Goal: Information Seeking & Learning: Find specific fact

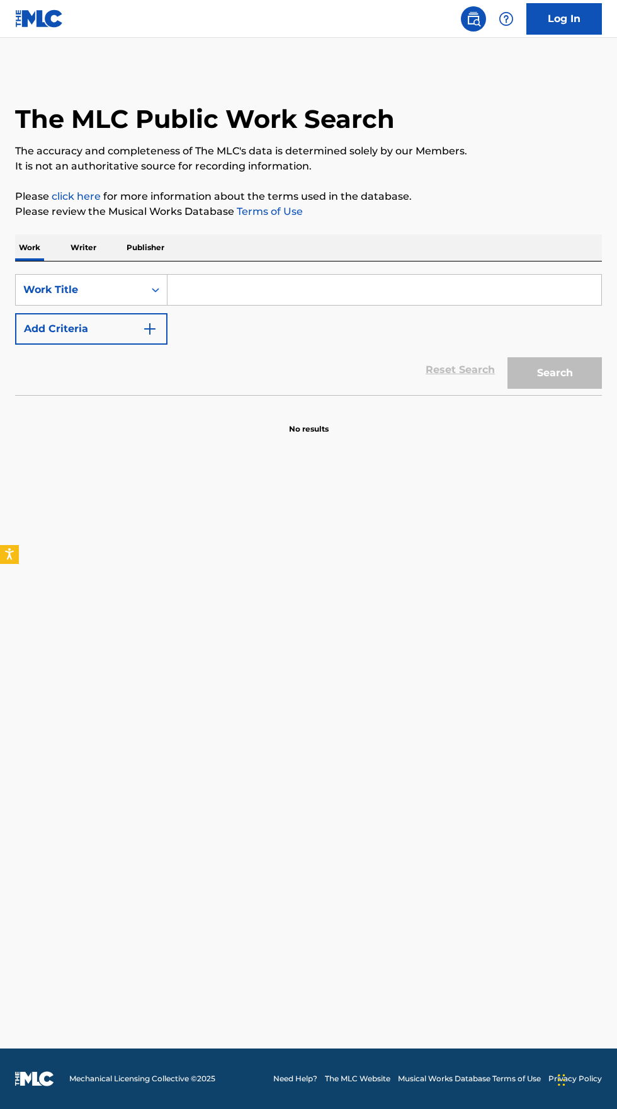
click at [558, 973] on main "The MLC Public Work Search The accuracy and completeness of The MLC's data is d…" at bounding box center [308, 543] width 617 height 1011
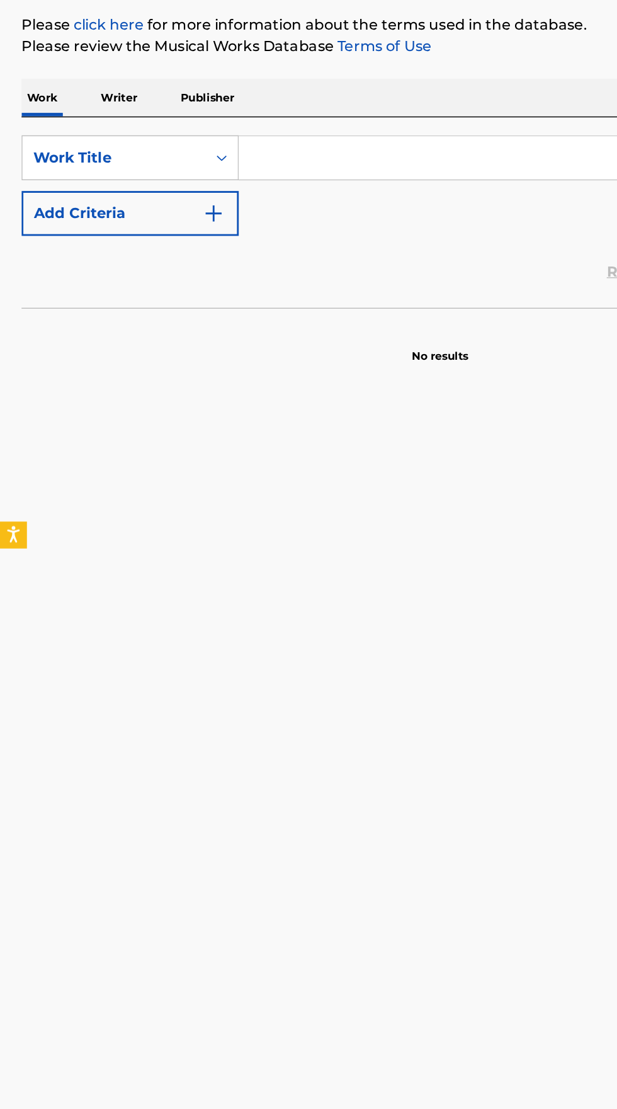
click at [216, 290] on input "Search Form" at bounding box center [385, 290] width 434 height 30
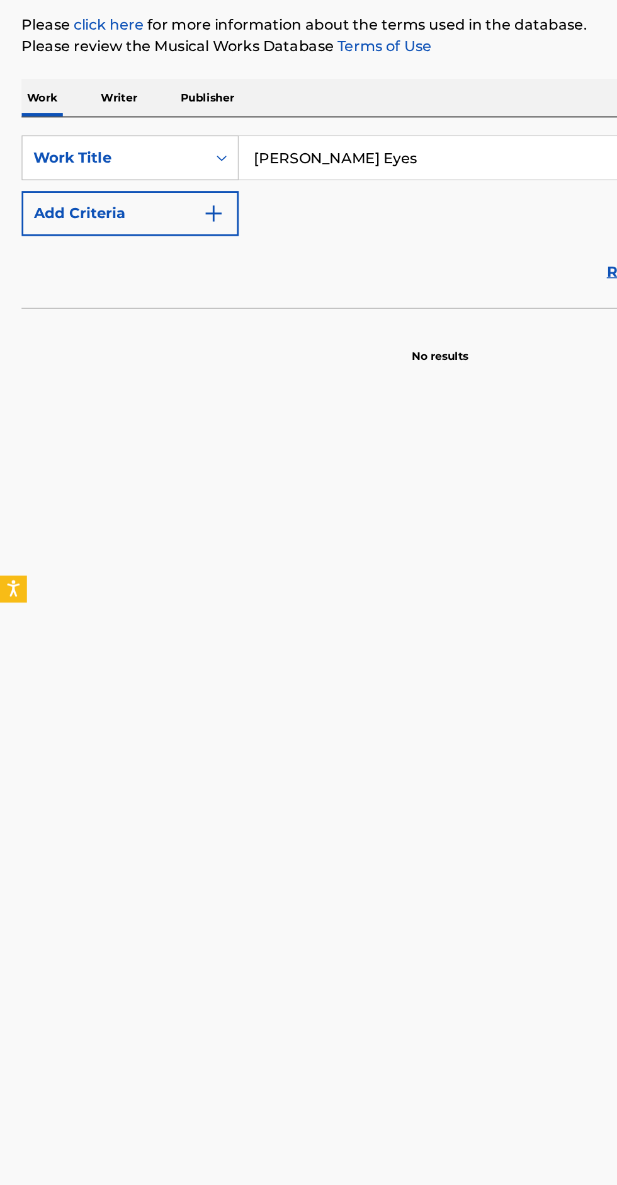
type input "[PERSON_NAME] Eyes"
click at [143, 328] on img "Search Form" at bounding box center [149, 328] width 15 height 15
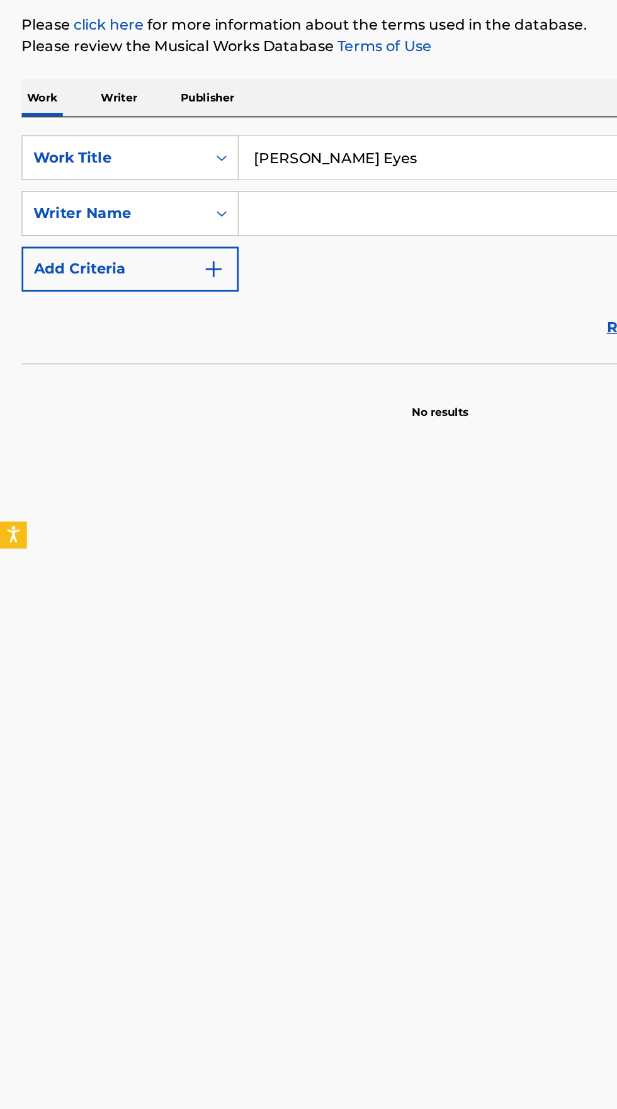
click at [221, 333] on input "Search Form" at bounding box center [373, 329] width 411 height 30
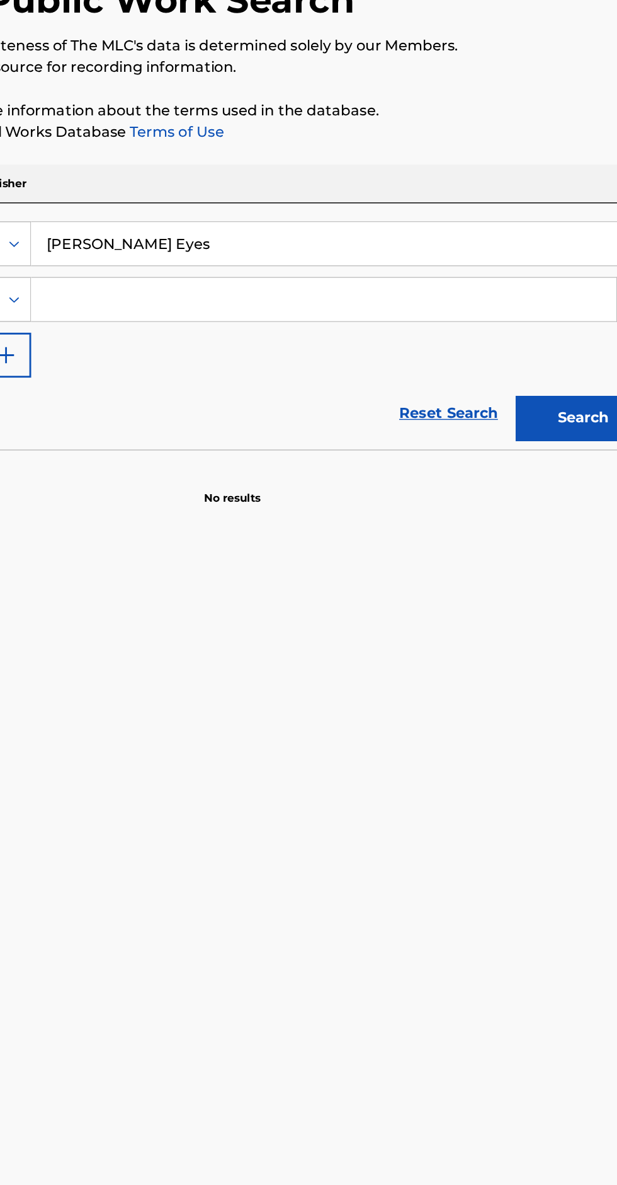
type input "[PERSON_NAME] Eyes"
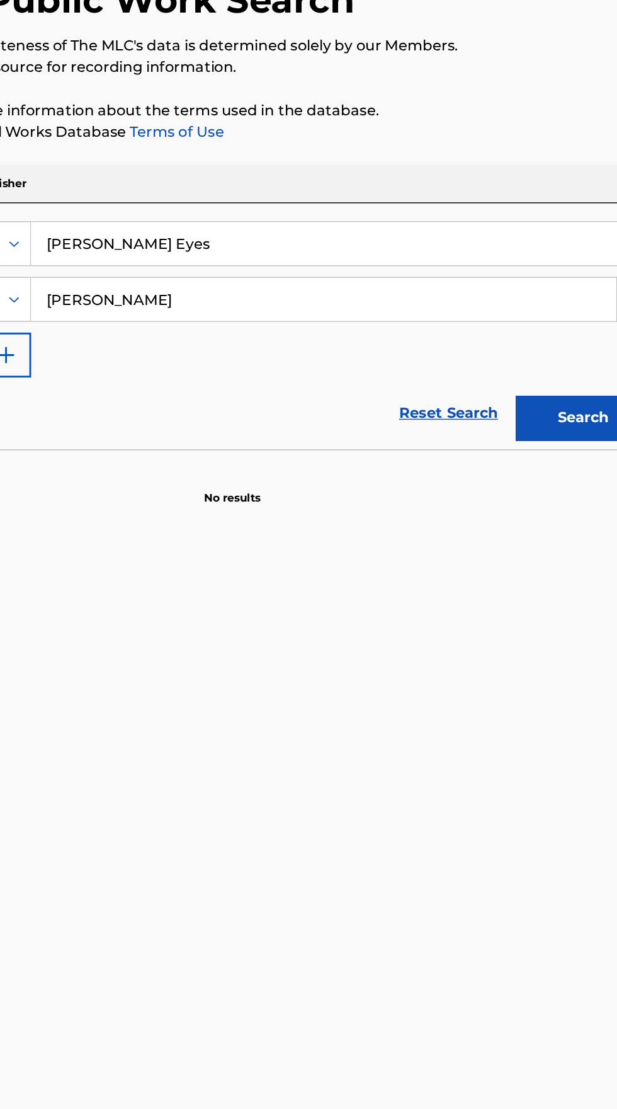
type input "[PERSON_NAME]"
click at [553, 406] on button "Search" at bounding box center [555, 412] width 95 height 32
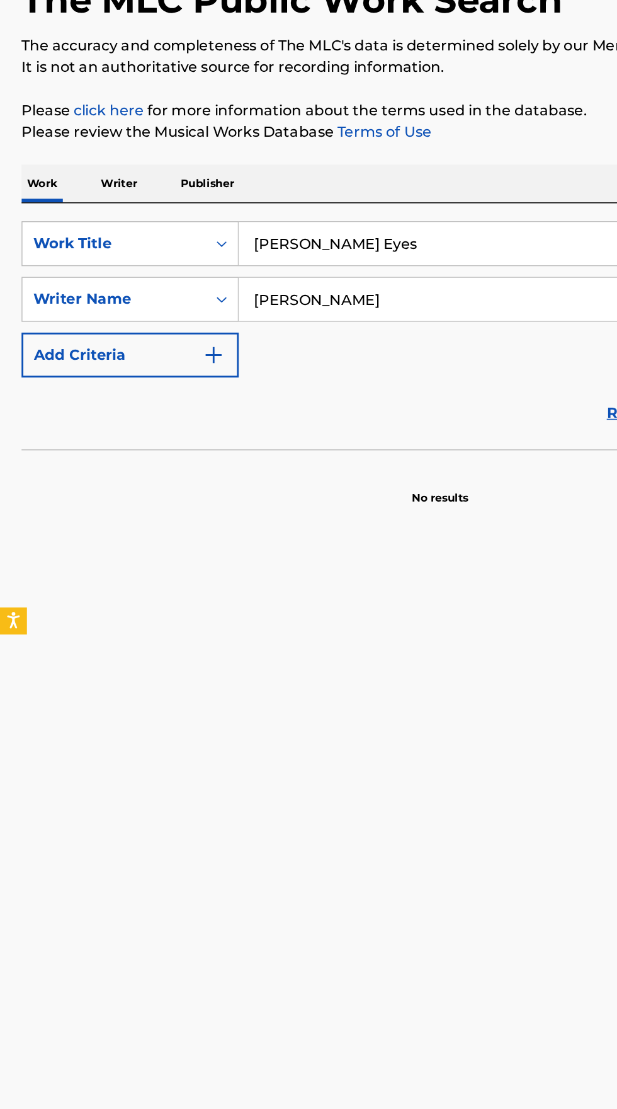
click at [96, 241] on p "Writer" at bounding box center [83, 247] width 33 height 26
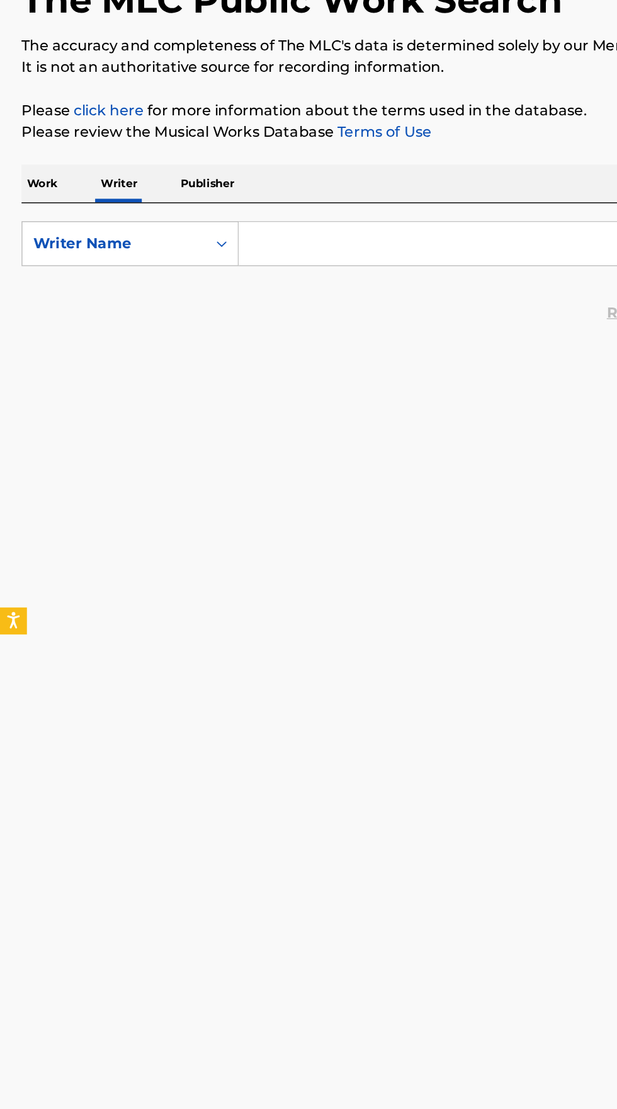
click at [217, 290] on input "Search Form" at bounding box center [385, 290] width 434 height 30
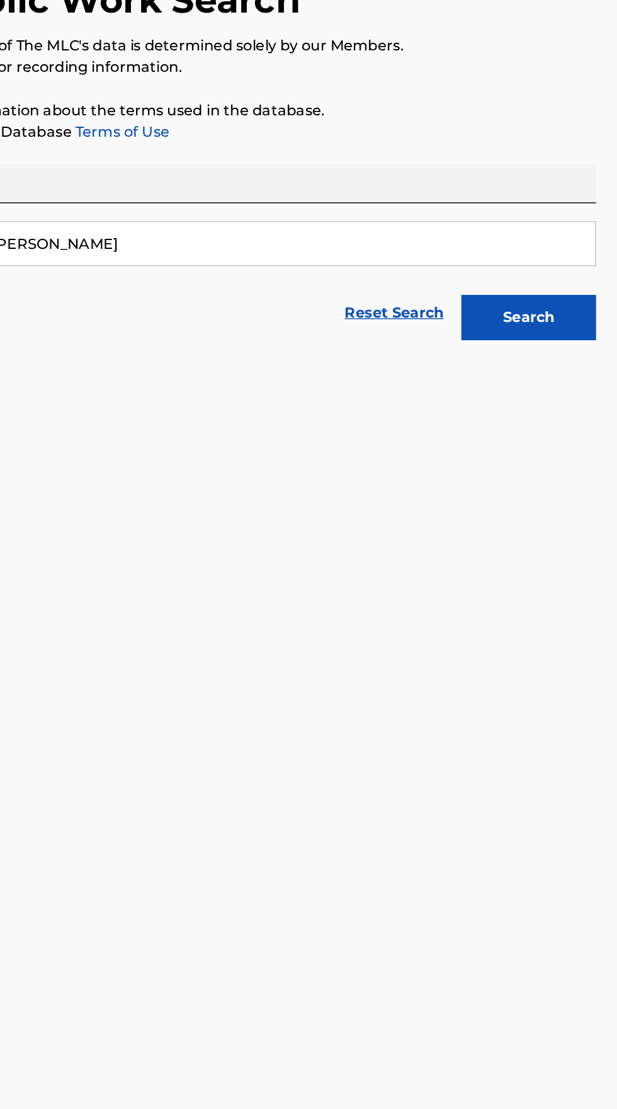
type input "[PERSON_NAME]"
click at [554, 347] on button "Search" at bounding box center [555, 342] width 95 height 32
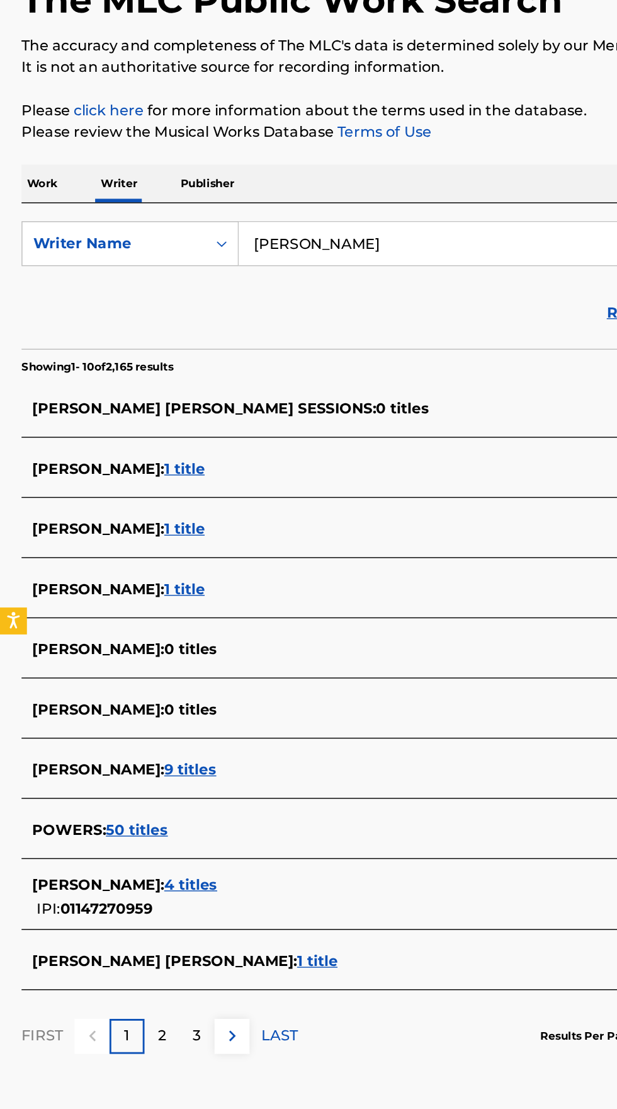
click at [30, 258] on p "Work" at bounding box center [29, 247] width 29 height 26
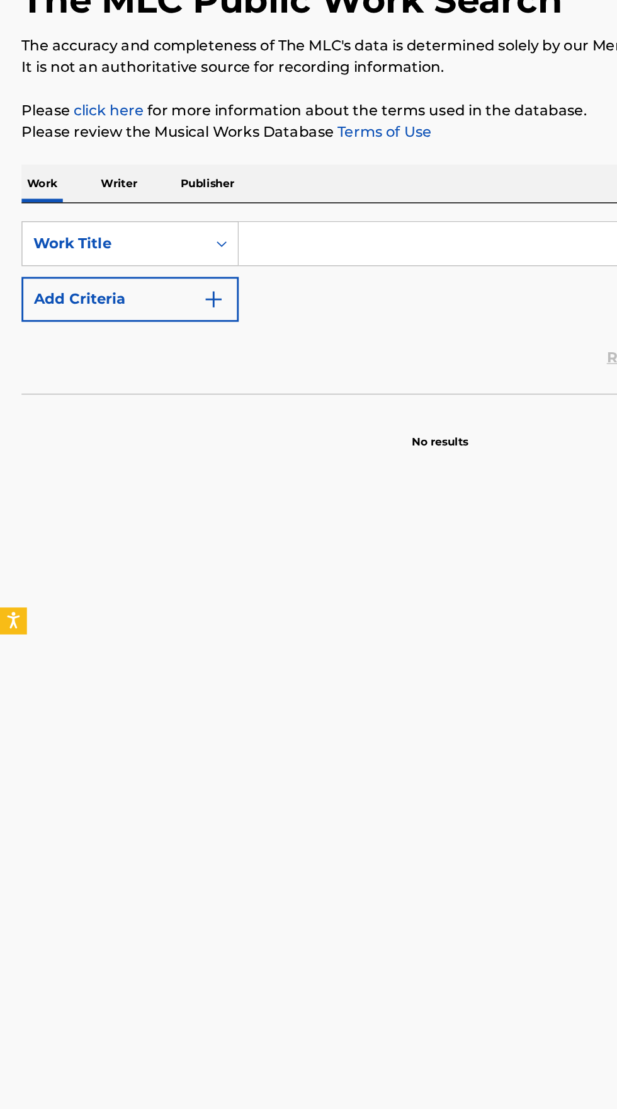
click at [229, 294] on input "Search Form" at bounding box center [385, 290] width 434 height 30
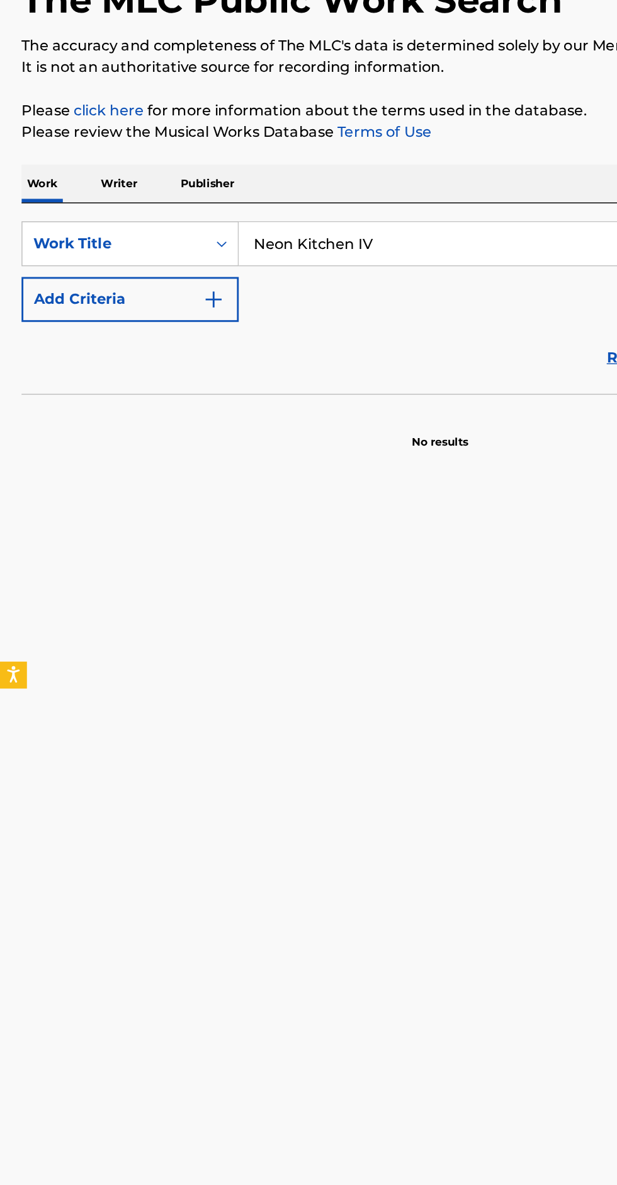
type input "Neon Kitchen IV"
click at [137, 331] on button "Add Criteria" at bounding box center [91, 329] width 152 height 32
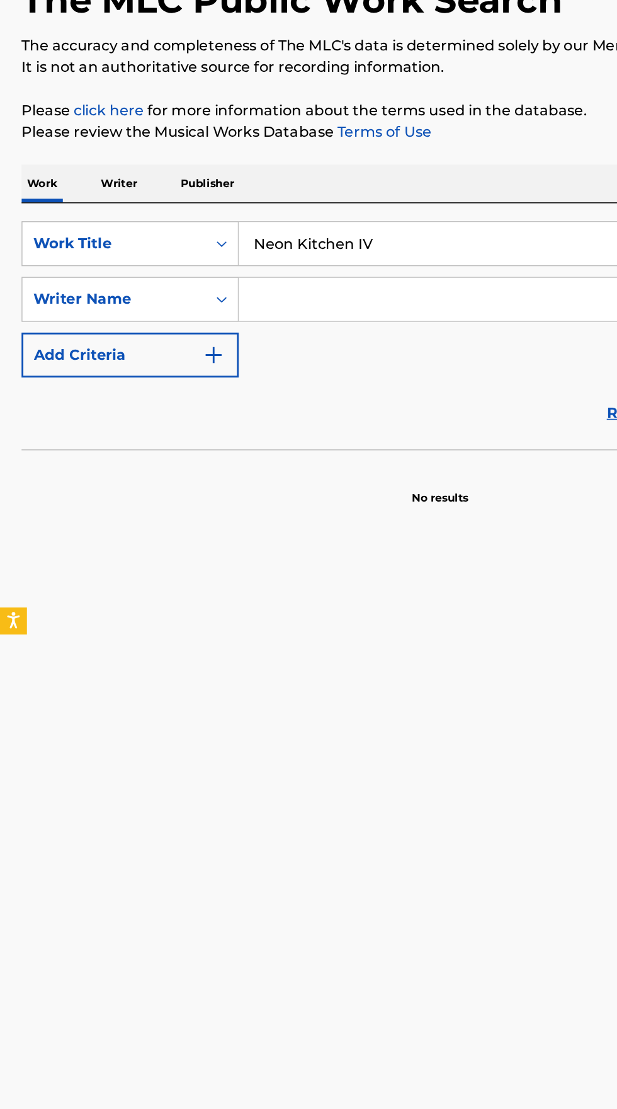
click at [228, 330] on input "Search Form" at bounding box center [373, 329] width 411 height 30
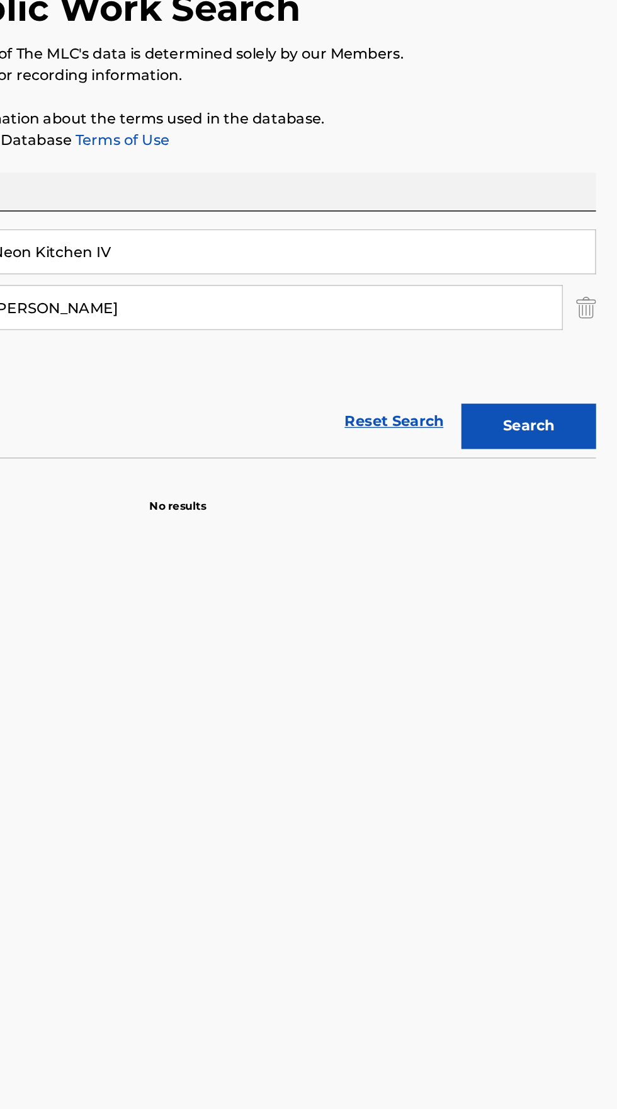
type input "[PERSON_NAME]"
click at [563, 415] on button "Search" at bounding box center [555, 412] width 95 height 32
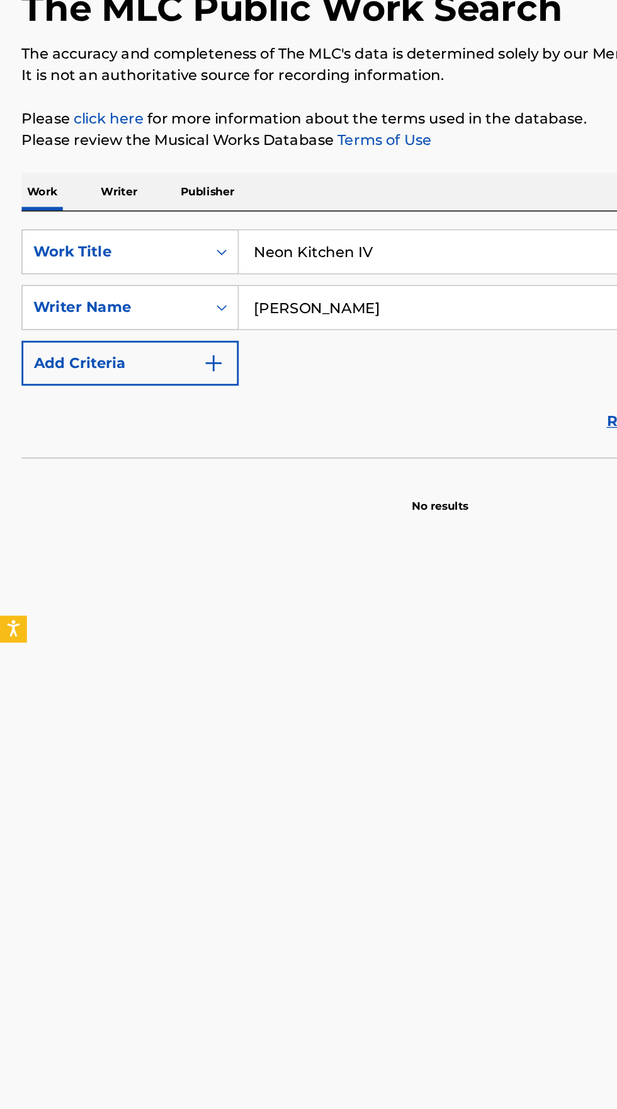
click at [93, 250] on p "Writer" at bounding box center [83, 247] width 33 height 26
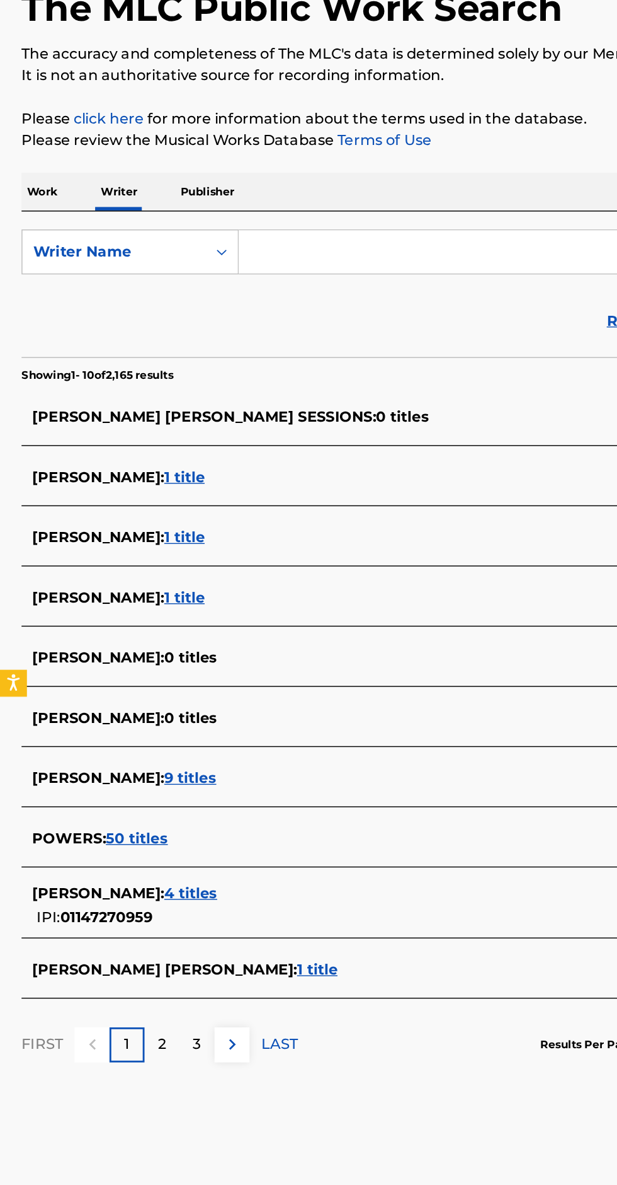
type input "Neon Kitchen IV"
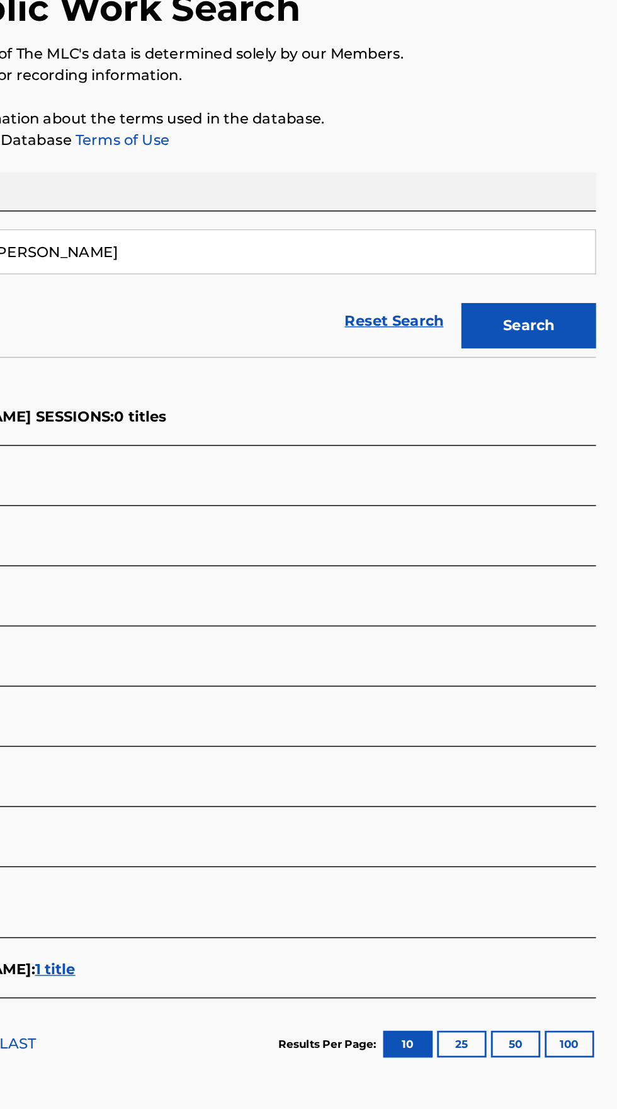
type input "[PERSON_NAME]"
click at [567, 345] on button "Search" at bounding box center [555, 342] width 95 height 32
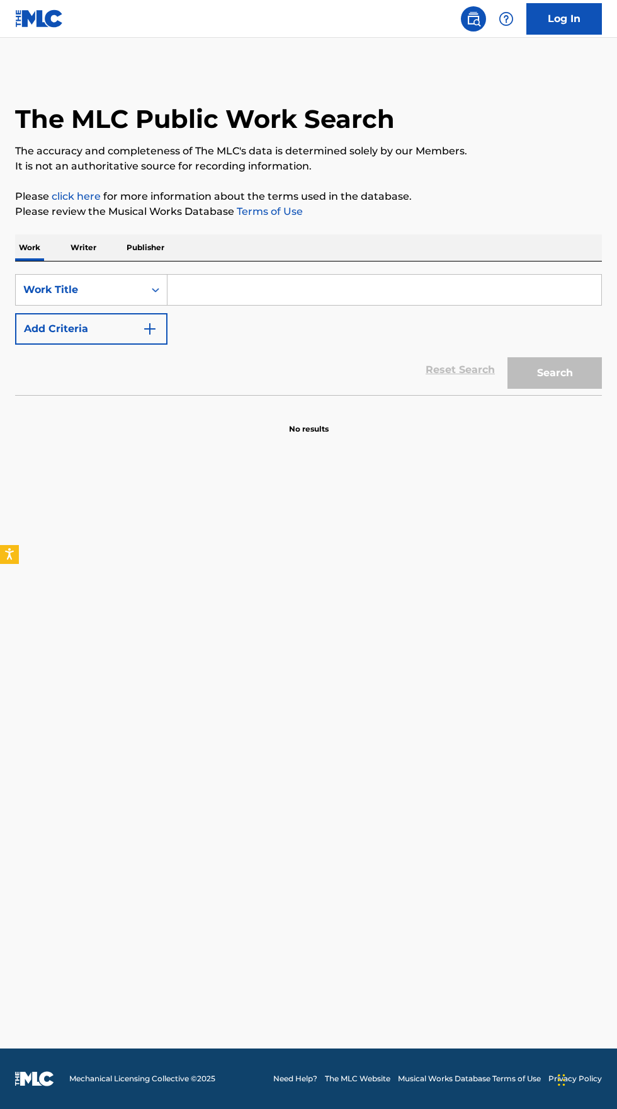
click at [253, 284] on input "Search Form" at bounding box center [385, 290] width 434 height 30
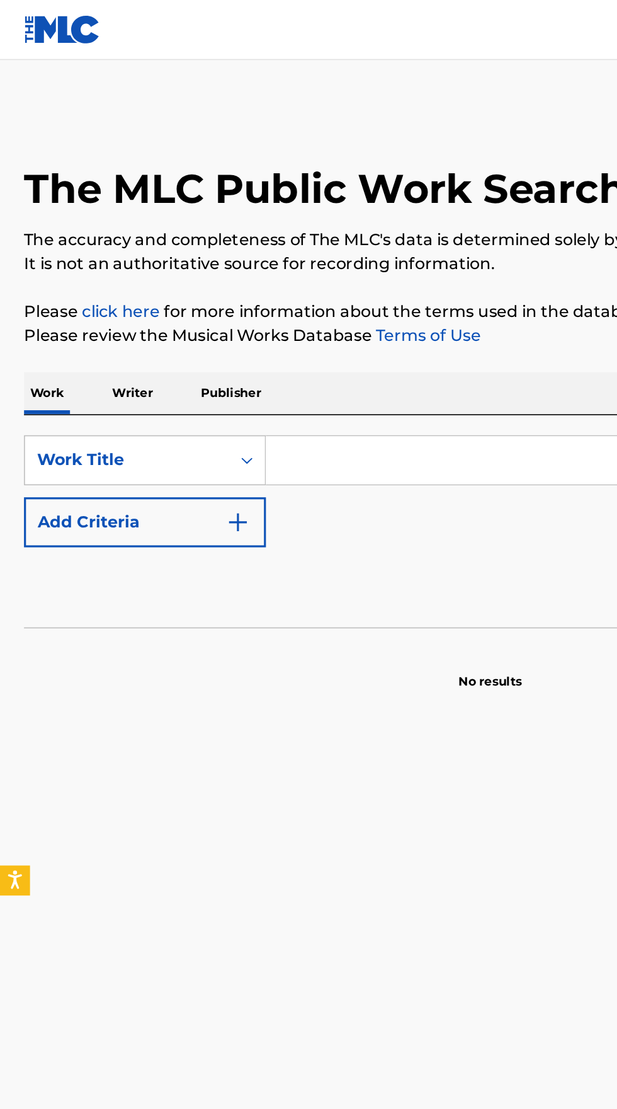
click at [221, 294] on input "Search Form" at bounding box center [385, 290] width 434 height 30
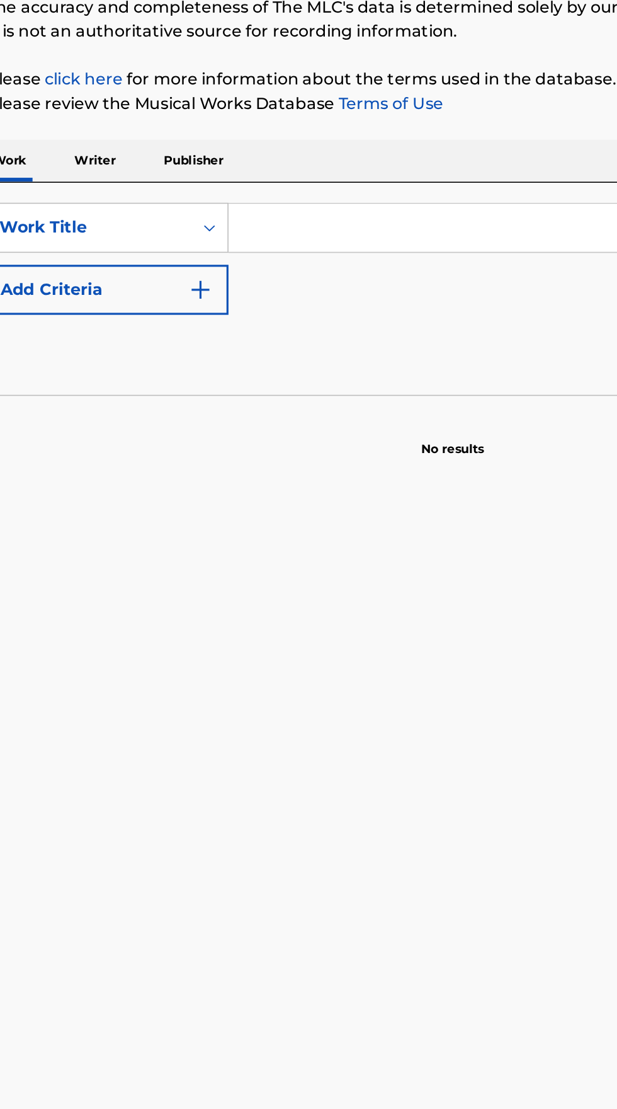
click at [219, 292] on input "Search Form" at bounding box center [385, 290] width 434 height 30
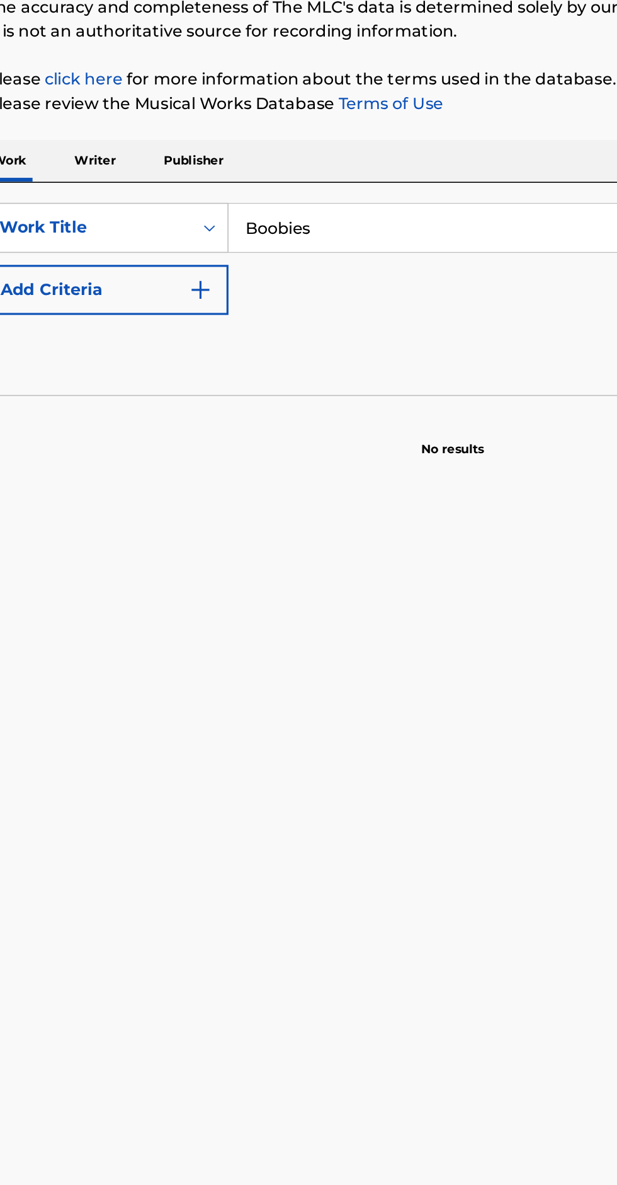
type input "Boobies"
click at [116, 323] on button "Add Criteria" at bounding box center [91, 329] width 152 height 32
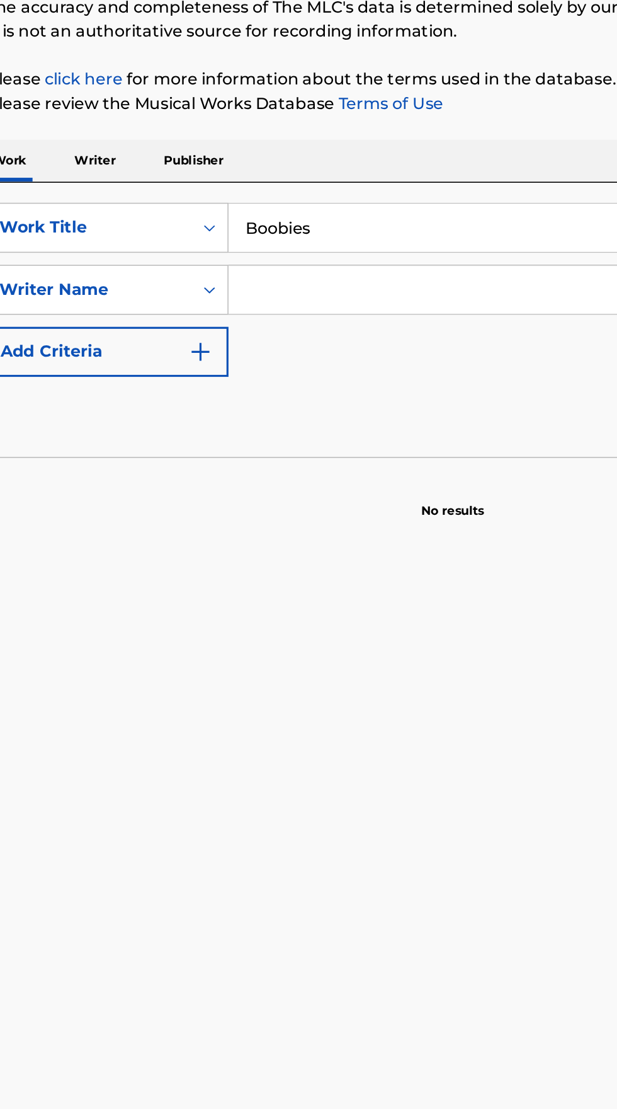
click at [231, 330] on input "Search Form" at bounding box center [373, 329] width 411 height 30
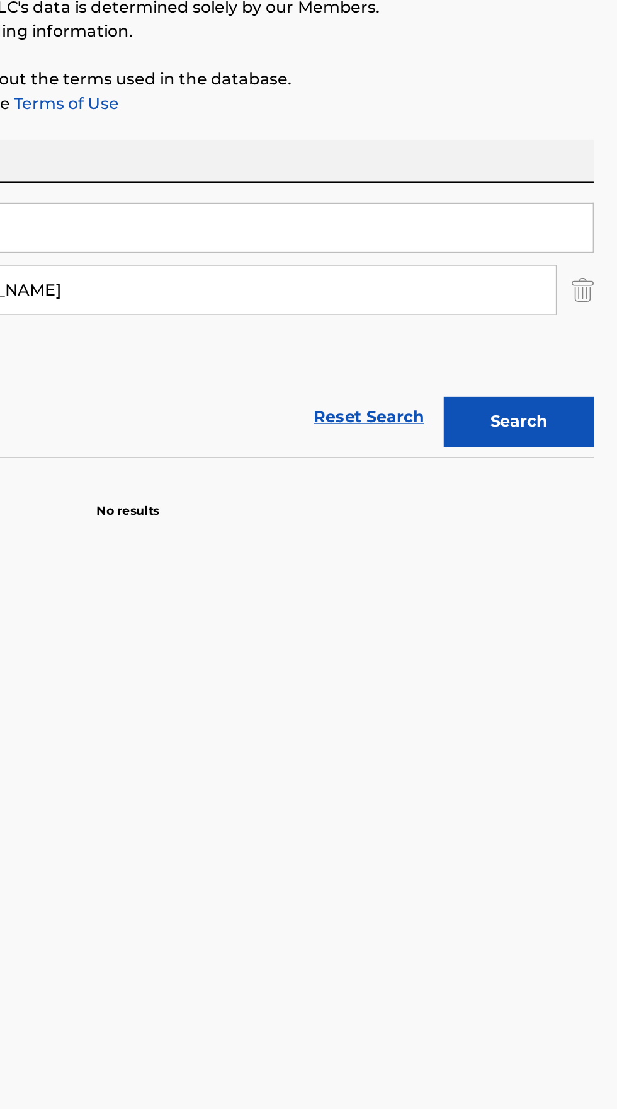
type input "VIRGIL GAZCA"
click at [558, 406] on button "Search" at bounding box center [555, 412] width 95 height 32
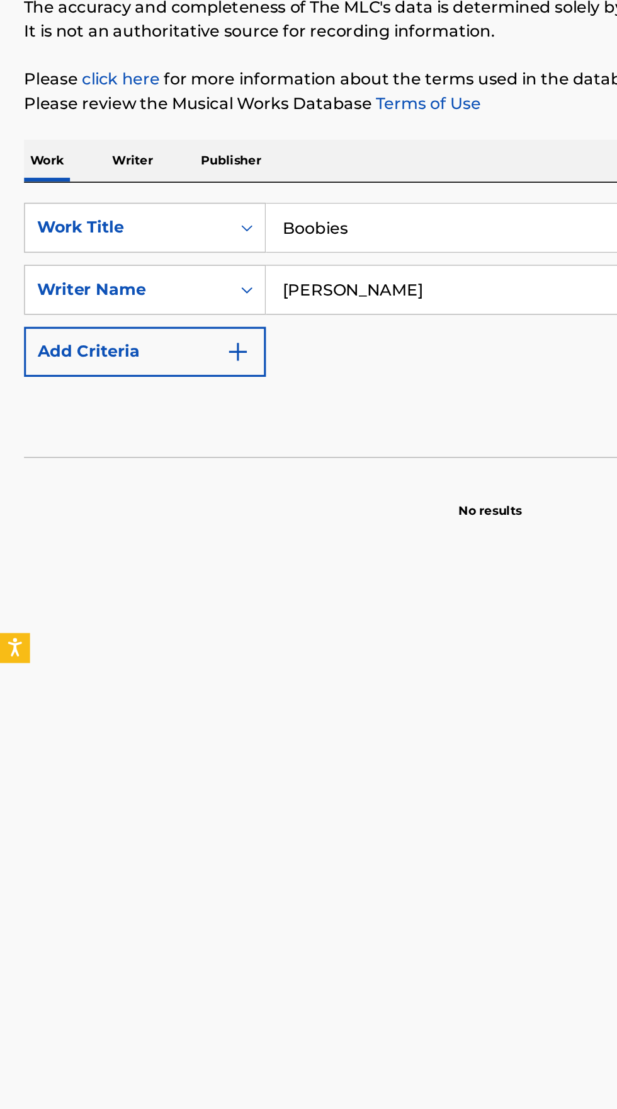
click at [87, 254] on p "Writer" at bounding box center [83, 247] width 33 height 26
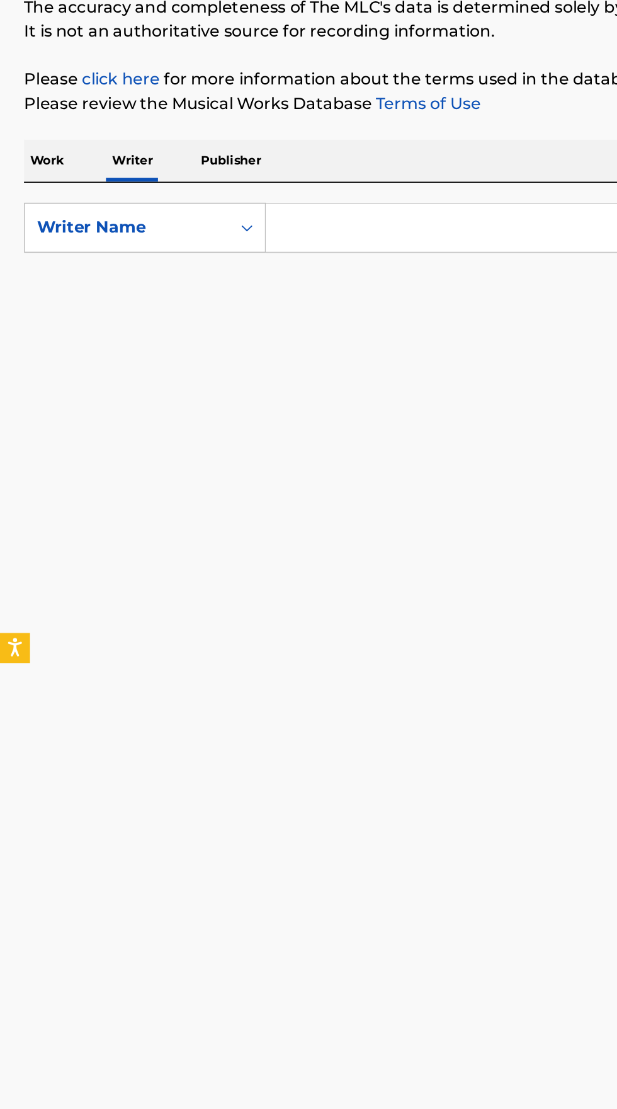
click at [214, 290] on input "Search Form" at bounding box center [385, 290] width 434 height 30
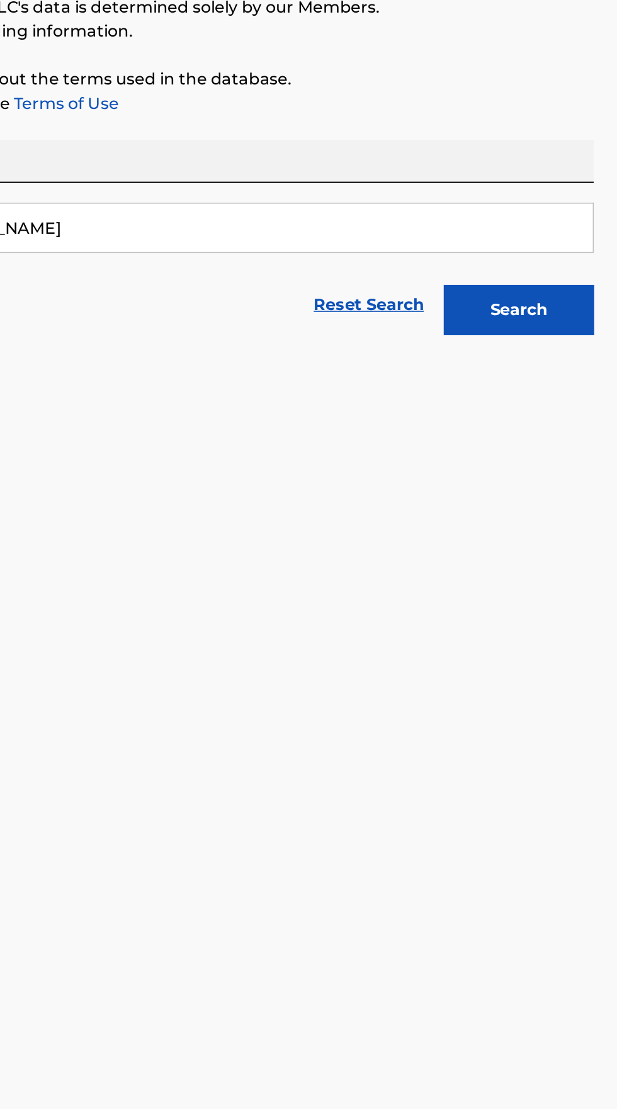
type input "VIRGIL GAZCA"
click at [561, 343] on button "Search" at bounding box center [555, 342] width 95 height 32
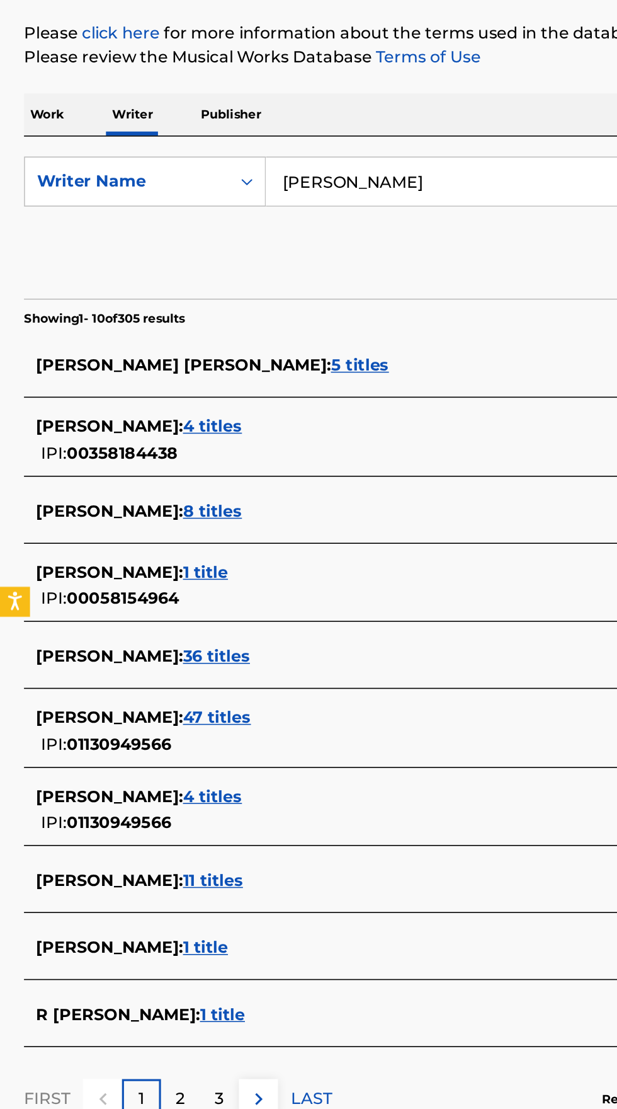
click at [154, 688] on div "VIRGIL R GAZCA : 4 titles IPI: 01130949566" at bounding box center [292, 686] width 539 height 32
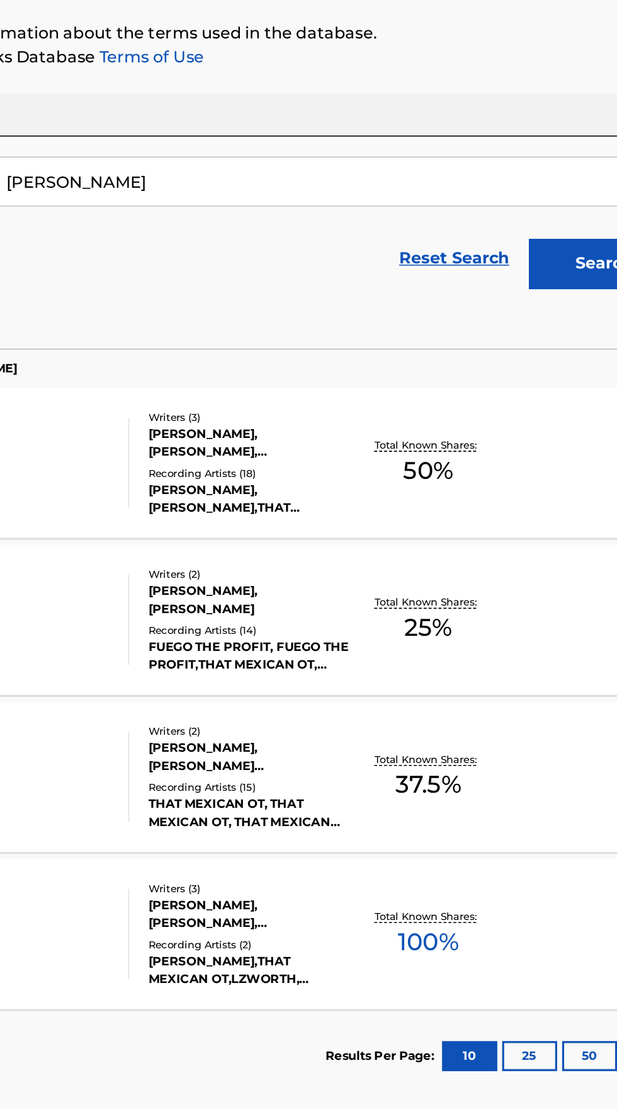
click at [395, 748] on div "Total Known Shares: 100 %" at bounding box center [444, 764] width 98 height 38
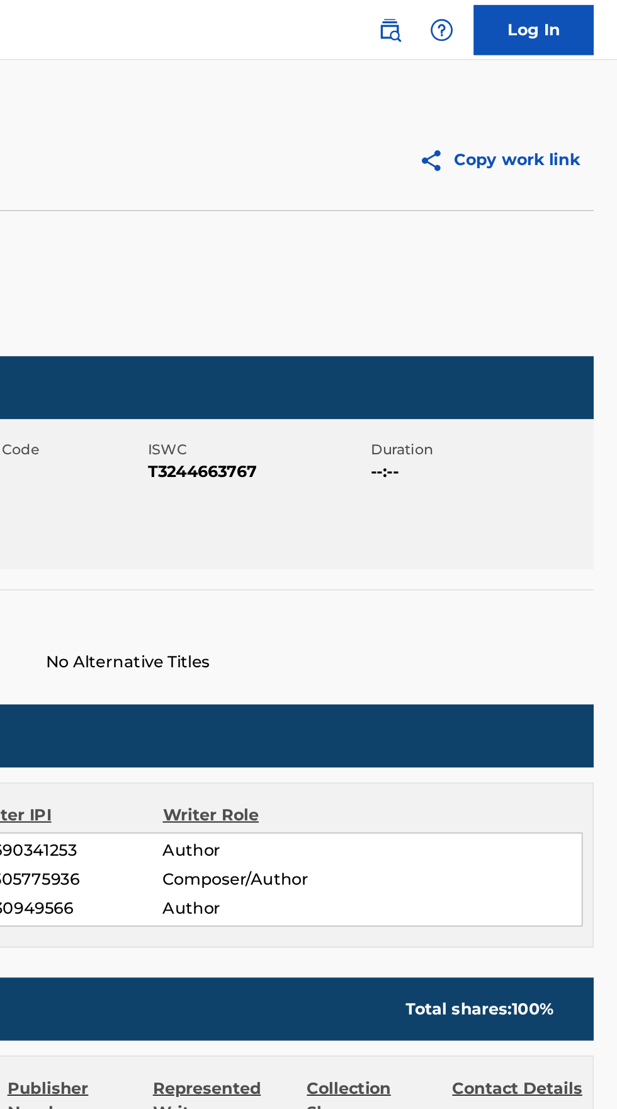
click at [478, 18] on img at bounding box center [473, 18] width 15 height 15
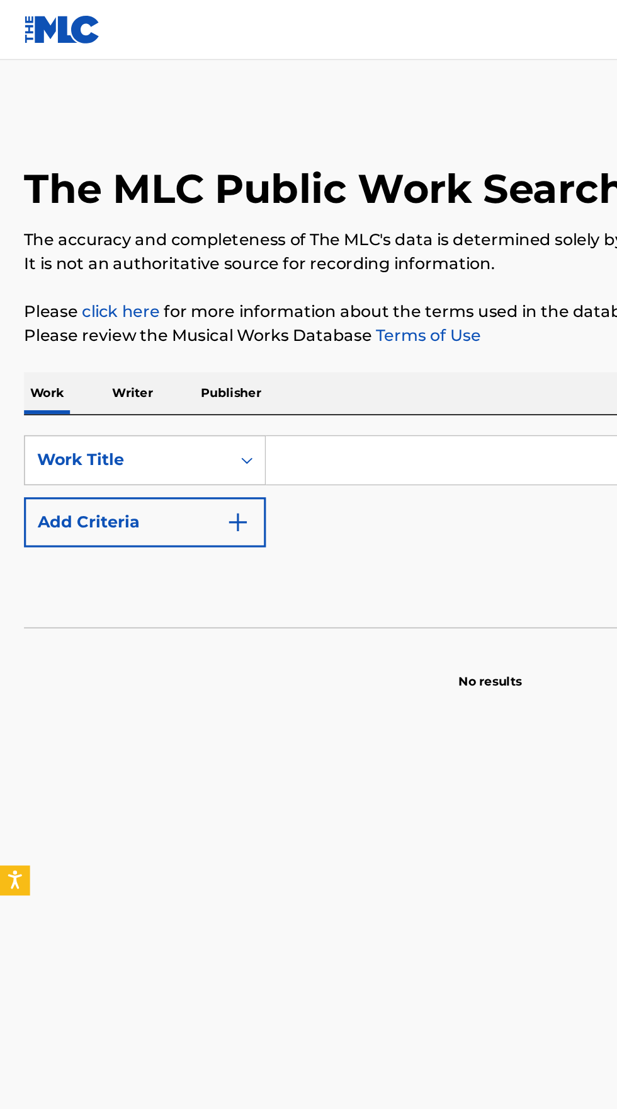
click at [76, 248] on p "Writer" at bounding box center [83, 247] width 33 height 26
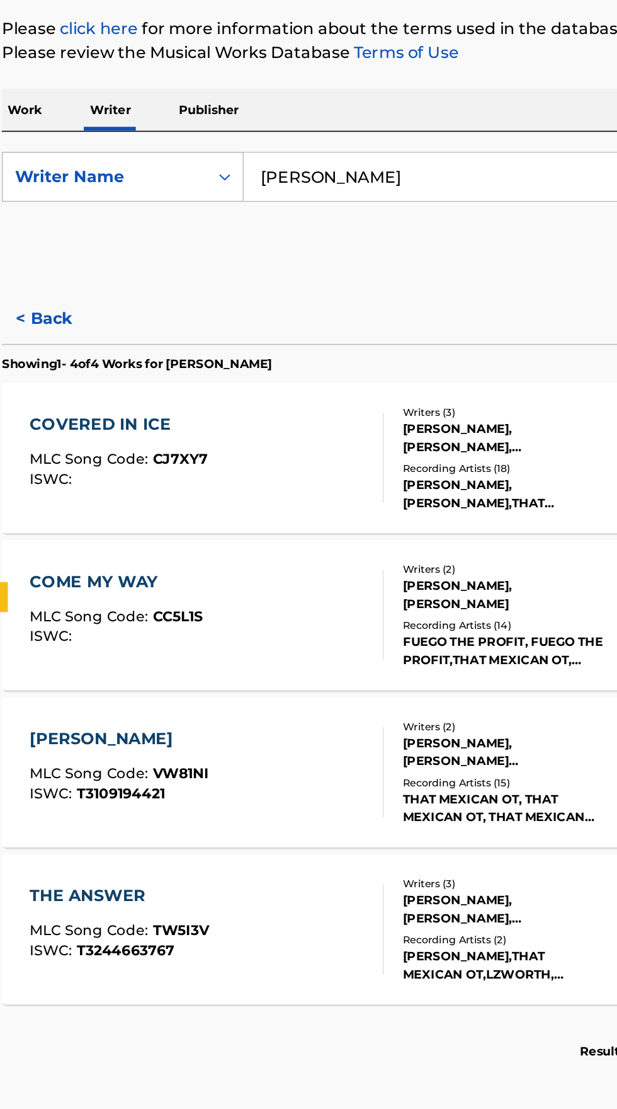
click at [333, 461] on div "VIRGIL R GAZCA, PAUL MICHAEL SLAYTON, BRUCE ALLEN SEMAN" at bounding box center [331, 454] width 127 height 23
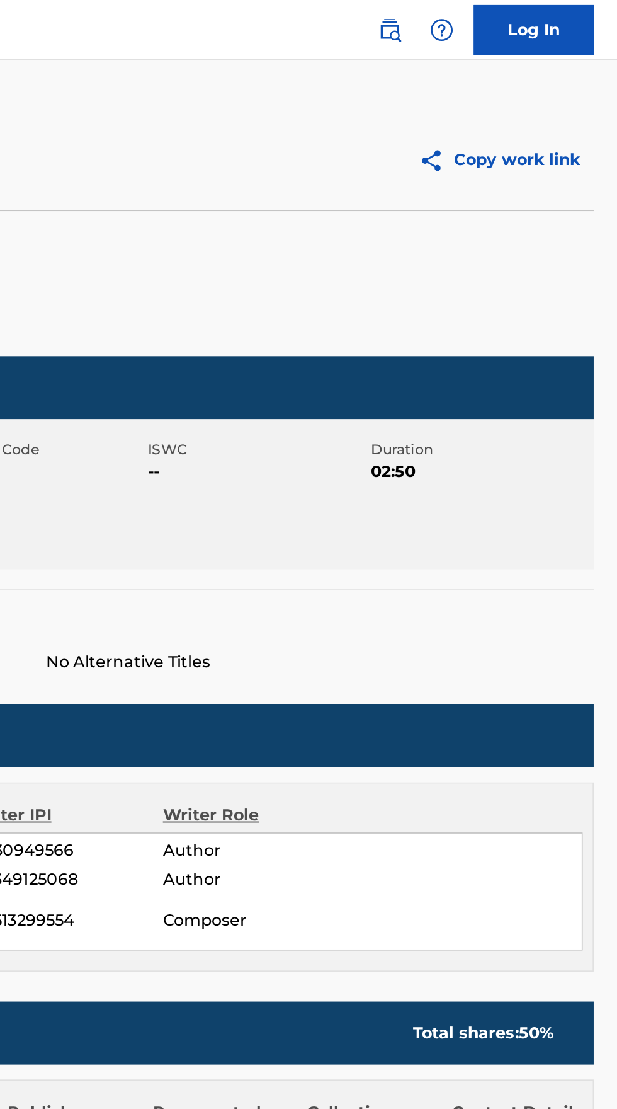
click at [468, 22] on img at bounding box center [473, 18] width 15 height 15
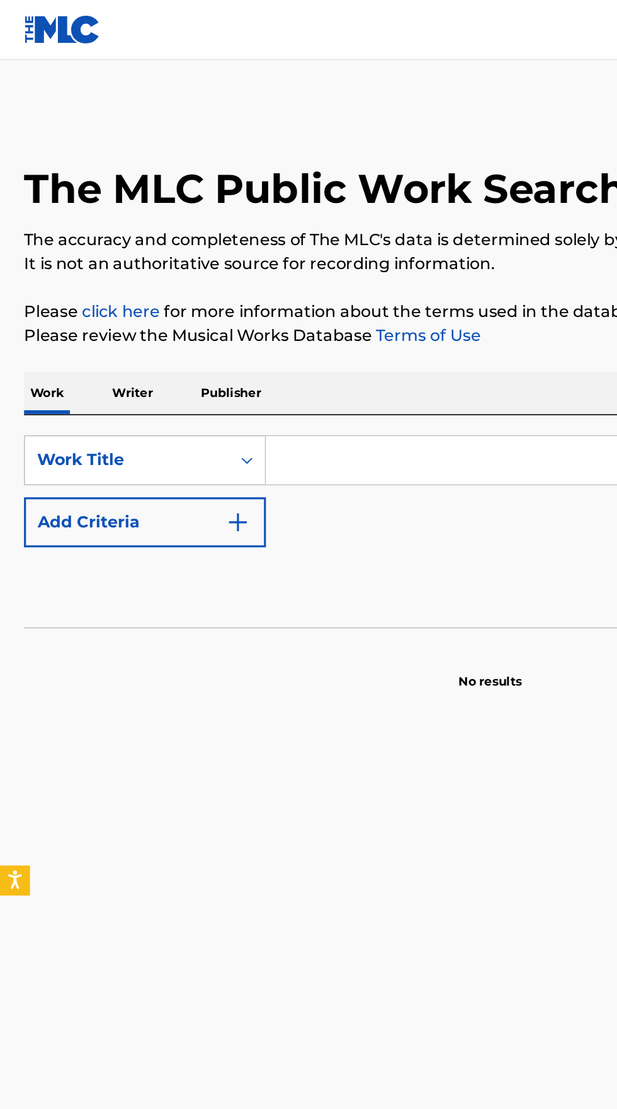
click at [86, 251] on p "Writer" at bounding box center [83, 247] width 33 height 26
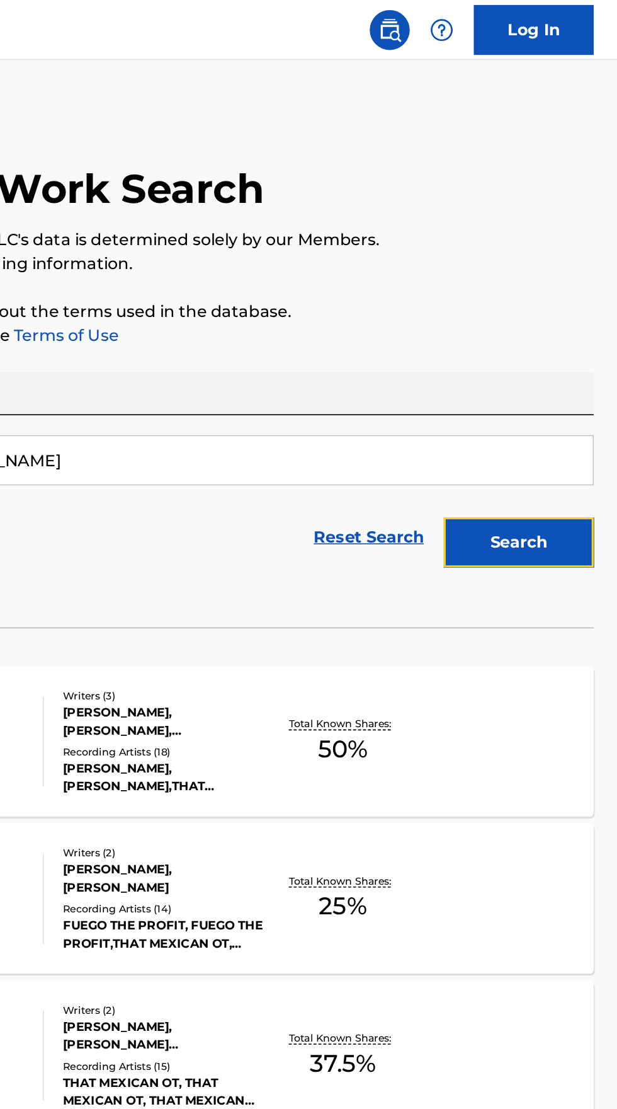
click at [556, 340] on button "Search" at bounding box center [555, 342] width 95 height 32
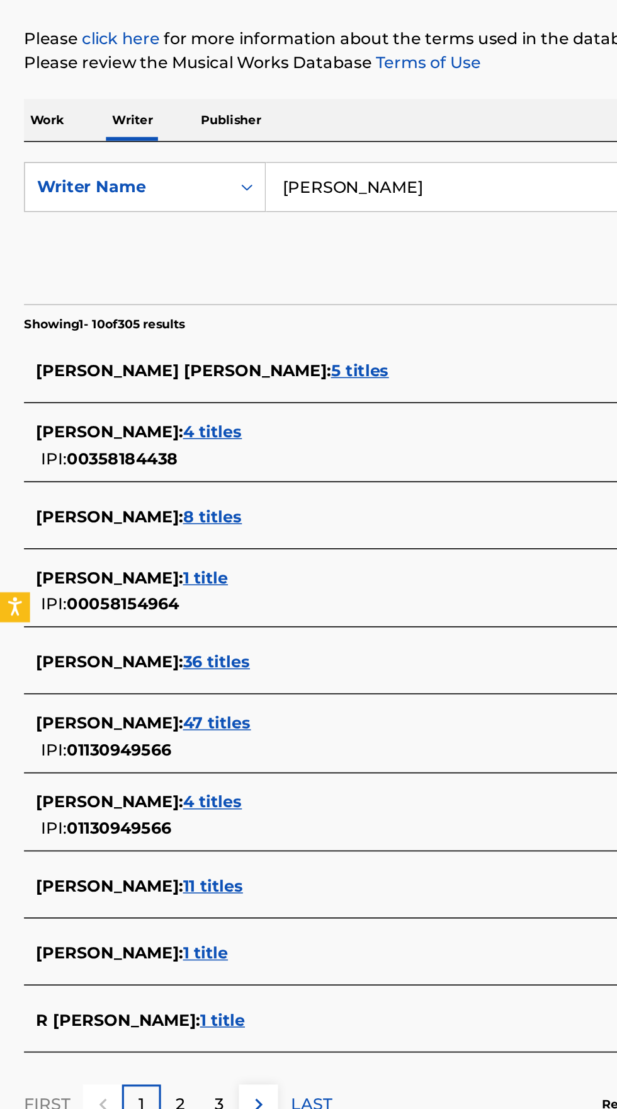
click at [143, 634] on div "VIRGIL GAZCA : 47 titles IPI: 01130949566" at bounding box center [292, 636] width 539 height 32
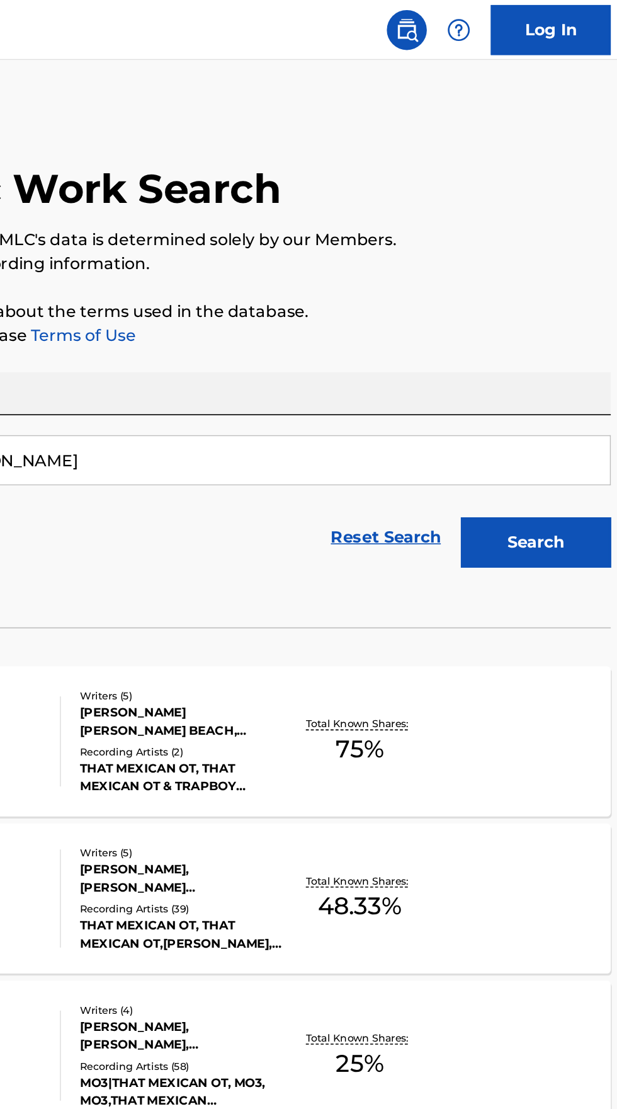
click at [461, 459] on p "Total Known Shares:" at bounding box center [443, 455] width 67 height 9
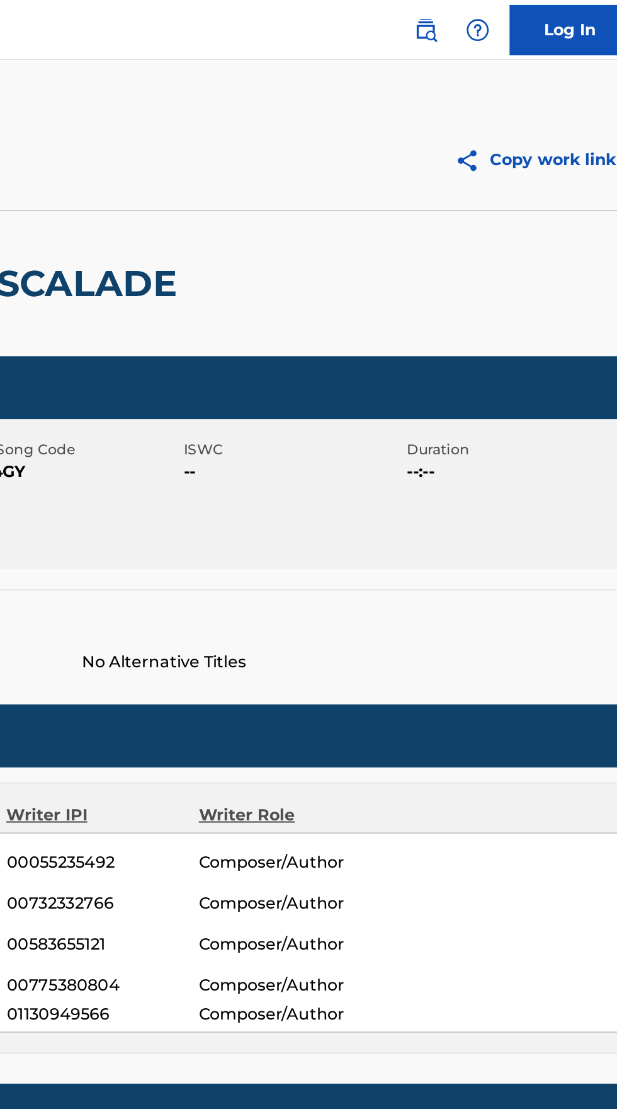
click at [475, 25] on img at bounding box center [473, 18] width 15 height 15
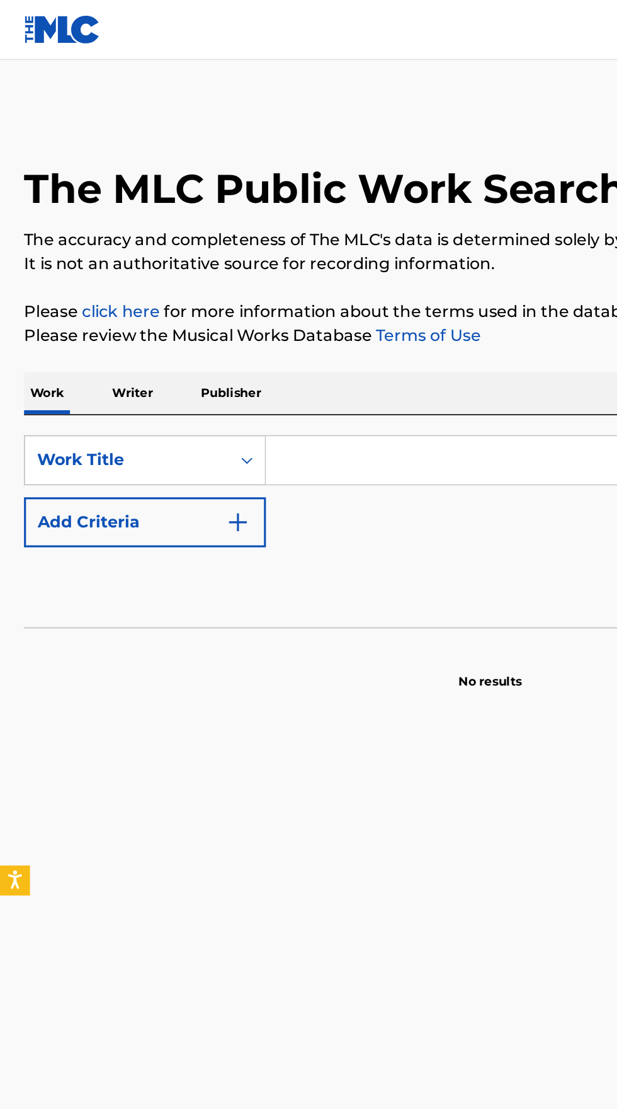
click at [99, 246] on p "Writer" at bounding box center [83, 247] width 33 height 26
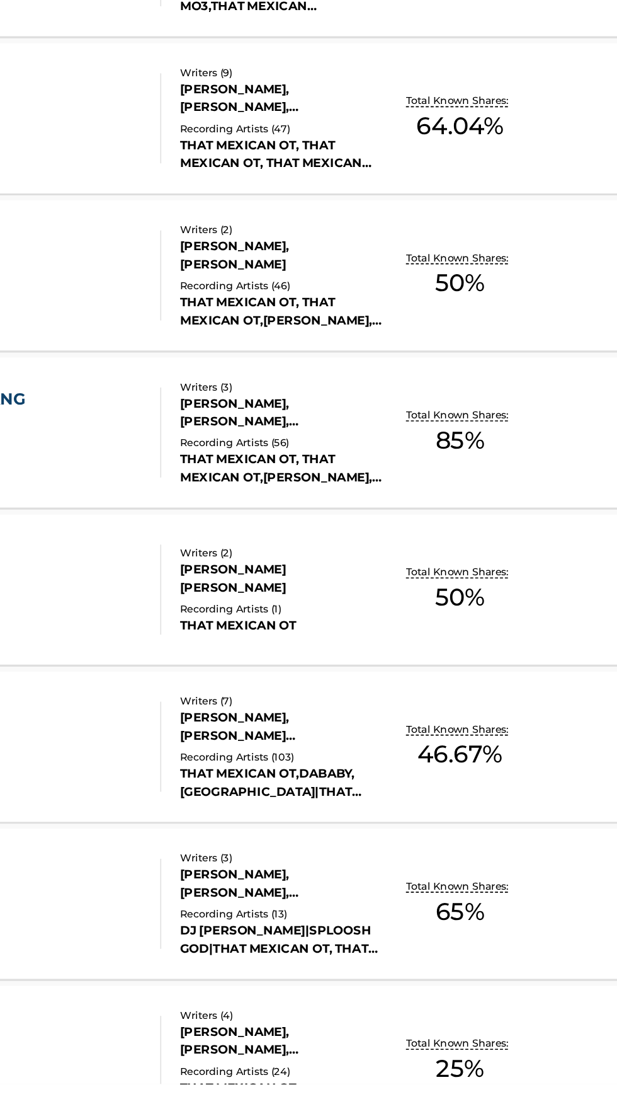
scroll to position [263, 0]
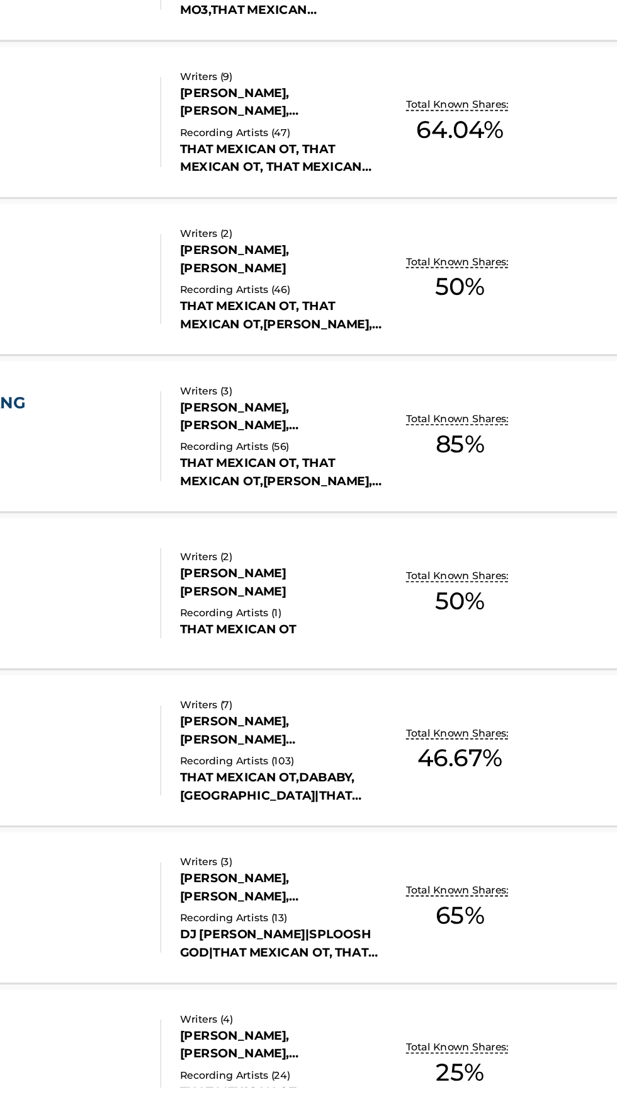
click at [419, 984] on p "Total Known Shares:" at bounding box center [443, 984] width 67 height 9
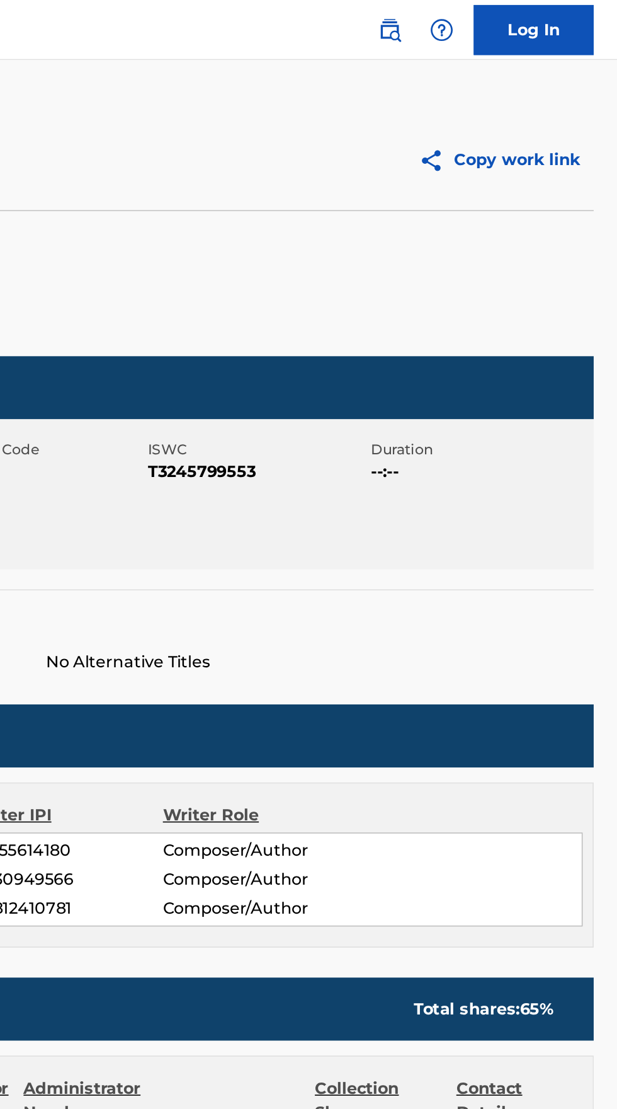
click at [475, 25] on img at bounding box center [473, 18] width 15 height 15
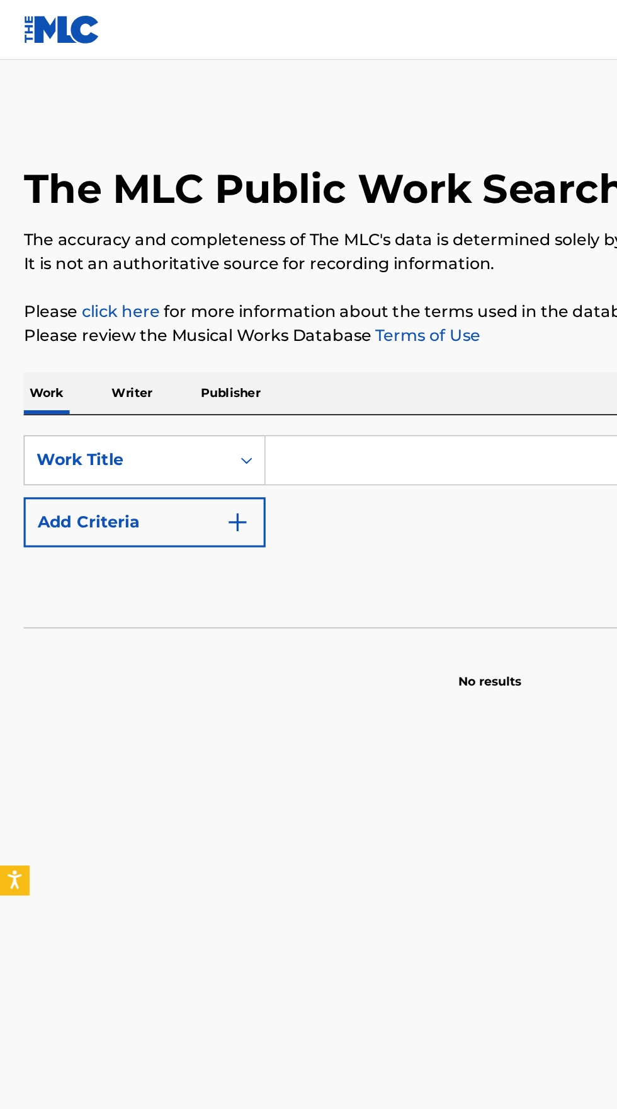
click at [85, 251] on p "Writer" at bounding box center [83, 247] width 33 height 26
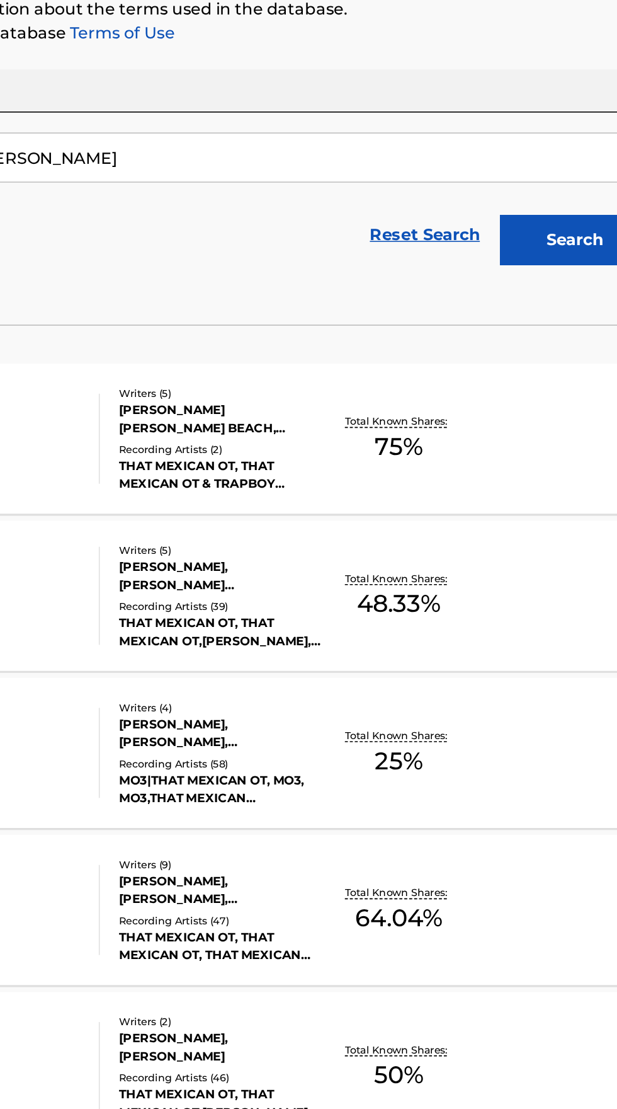
click at [434, 772] on span "64.04 %" at bounding box center [443, 768] width 55 height 23
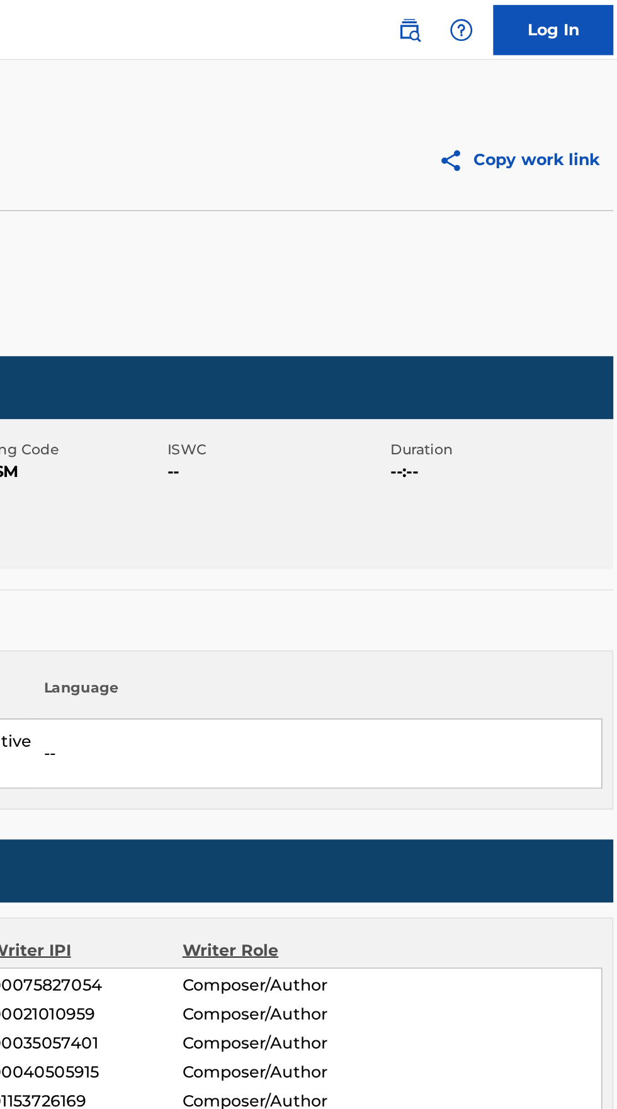
click at [476, 18] on img at bounding box center [473, 18] width 15 height 15
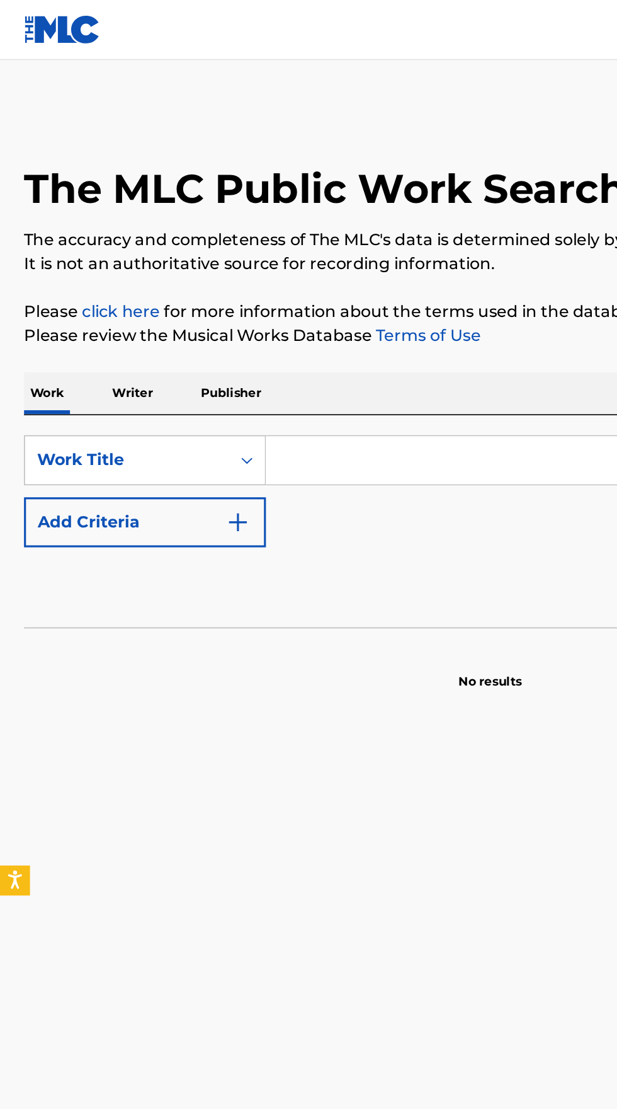
click at [91, 255] on p "Writer" at bounding box center [83, 247] width 33 height 26
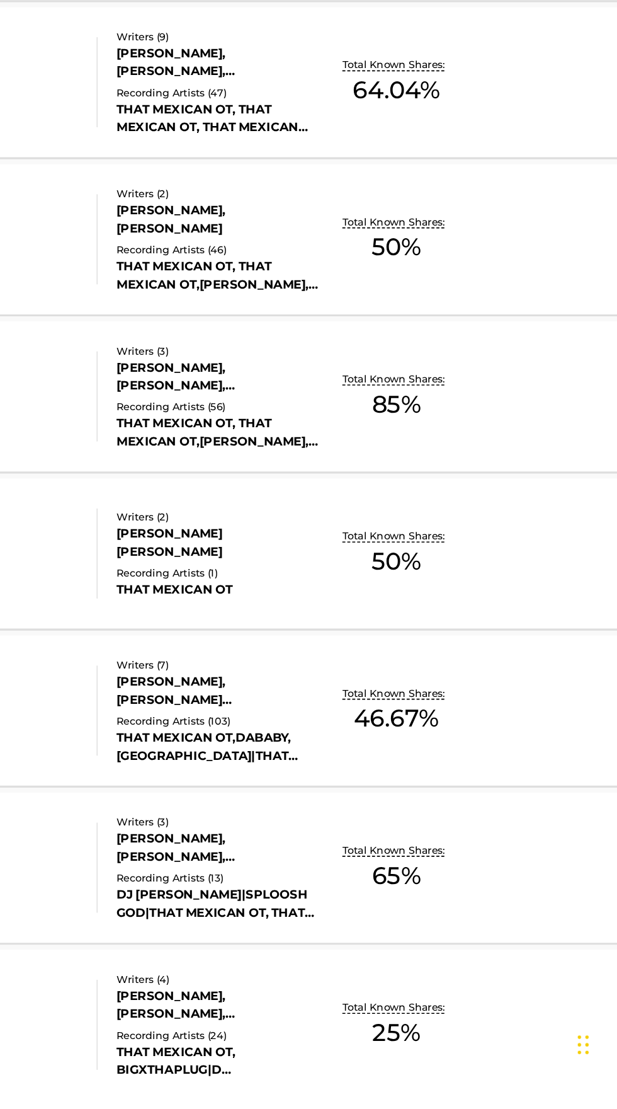
scroll to position [301, 0]
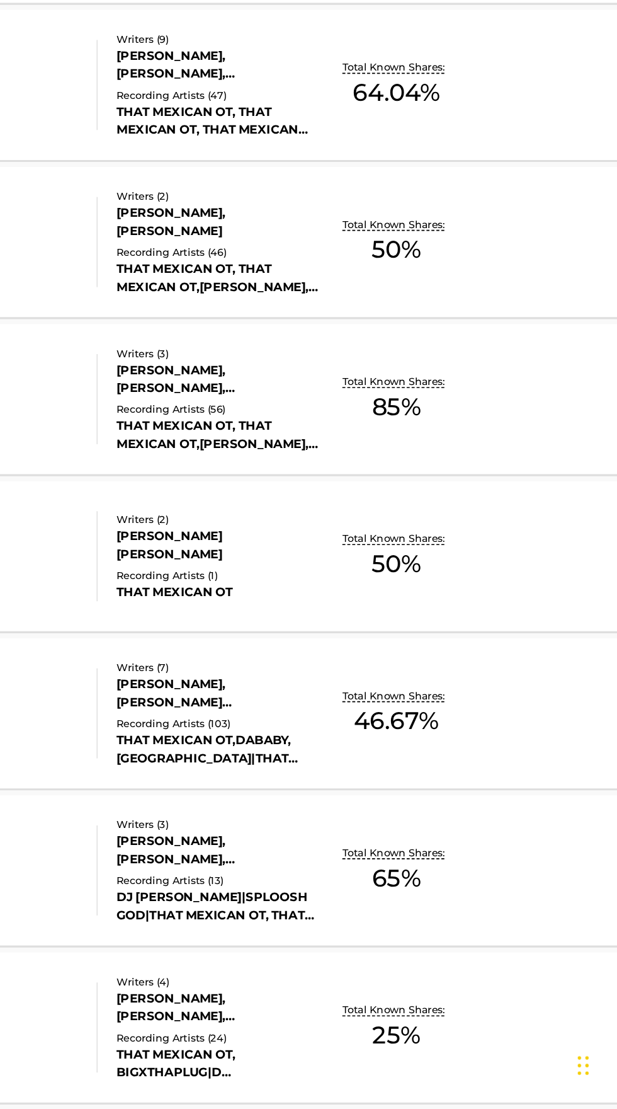
click at [462, 765] on div "Total Known Shares: 50 %" at bounding box center [444, 759] width 98 height 38
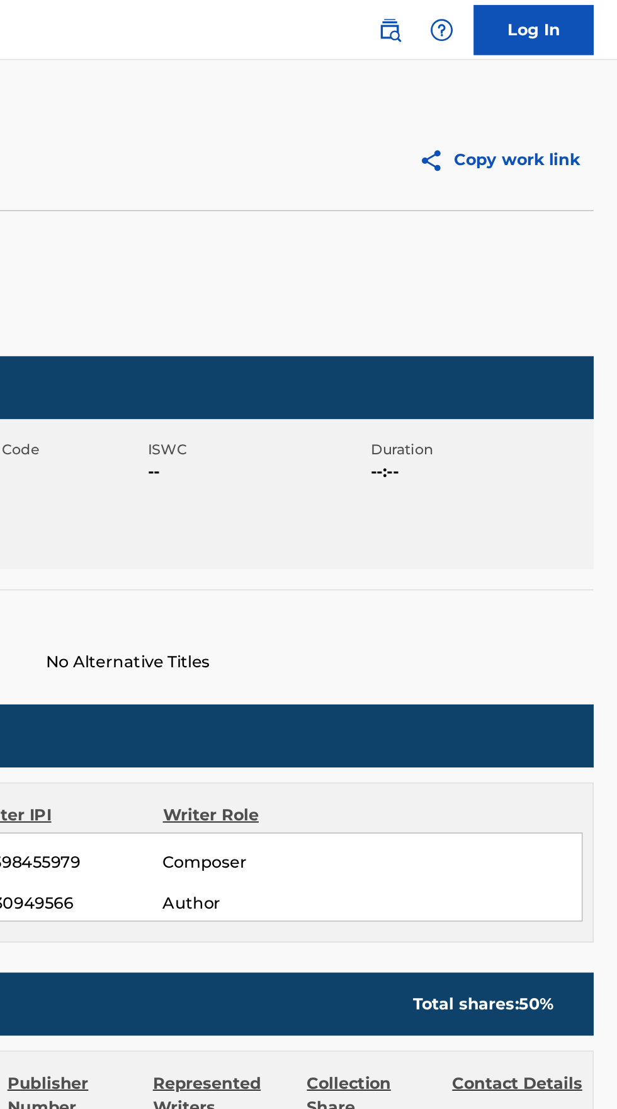
click at [479, 18] on img at bounding box center [473, 18] width 15 height 15
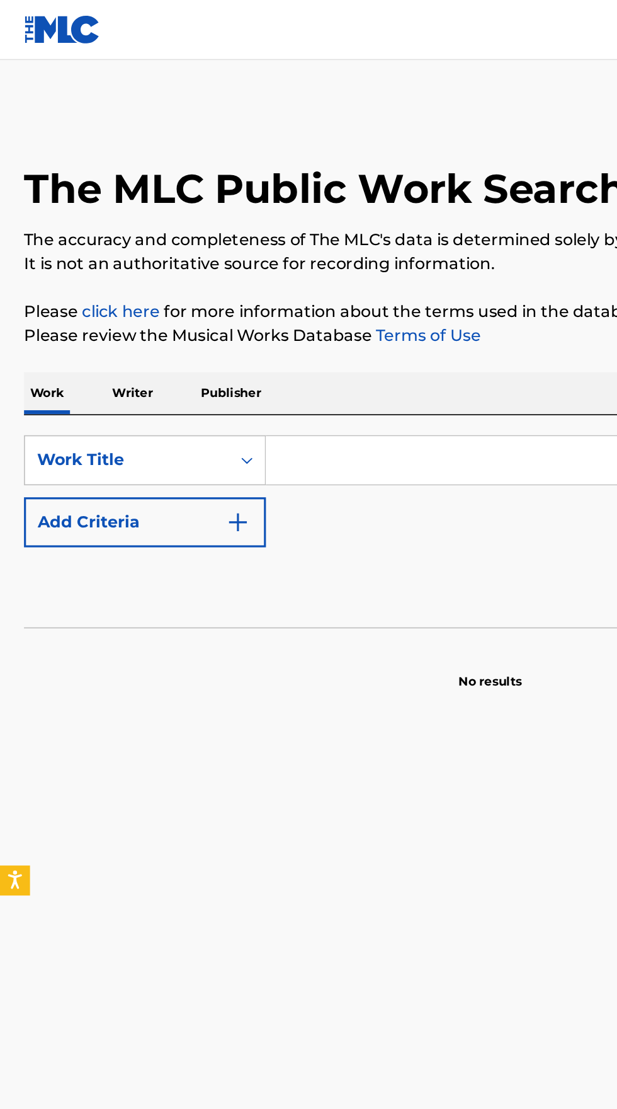
click at [84, 258] on p "Writer" at bounding box center [83, 247] width 33 height 26
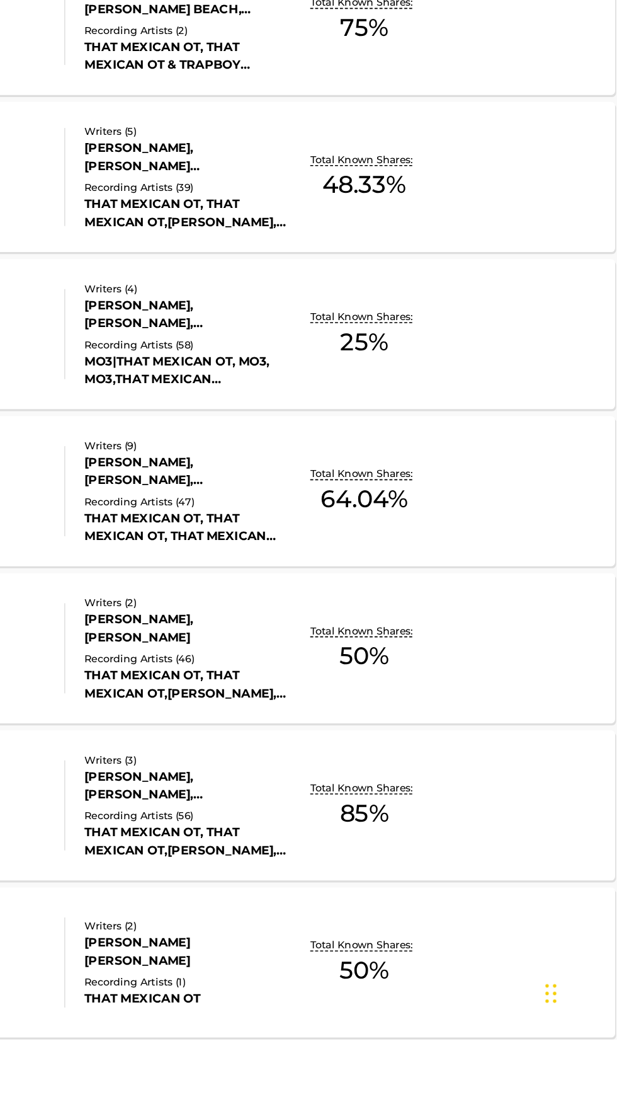
click at [432, 951] on p "Total Known Shares:" at bounding box center [443, 950] width 67 height 9
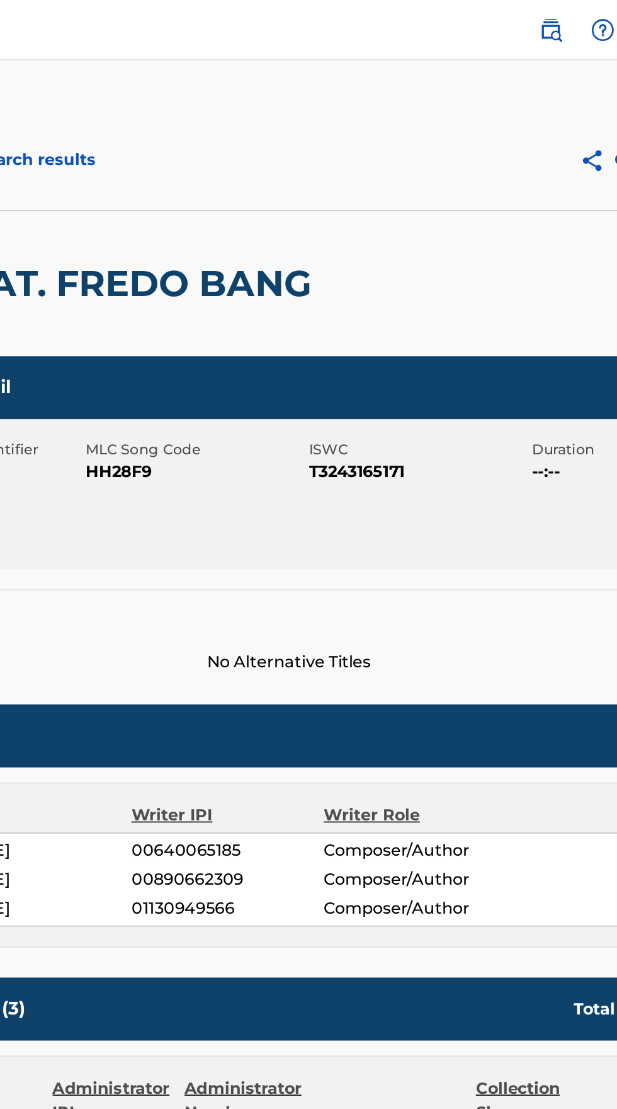
click at [480, 23] on img at bounding box center [473, 18] width 15 height 15
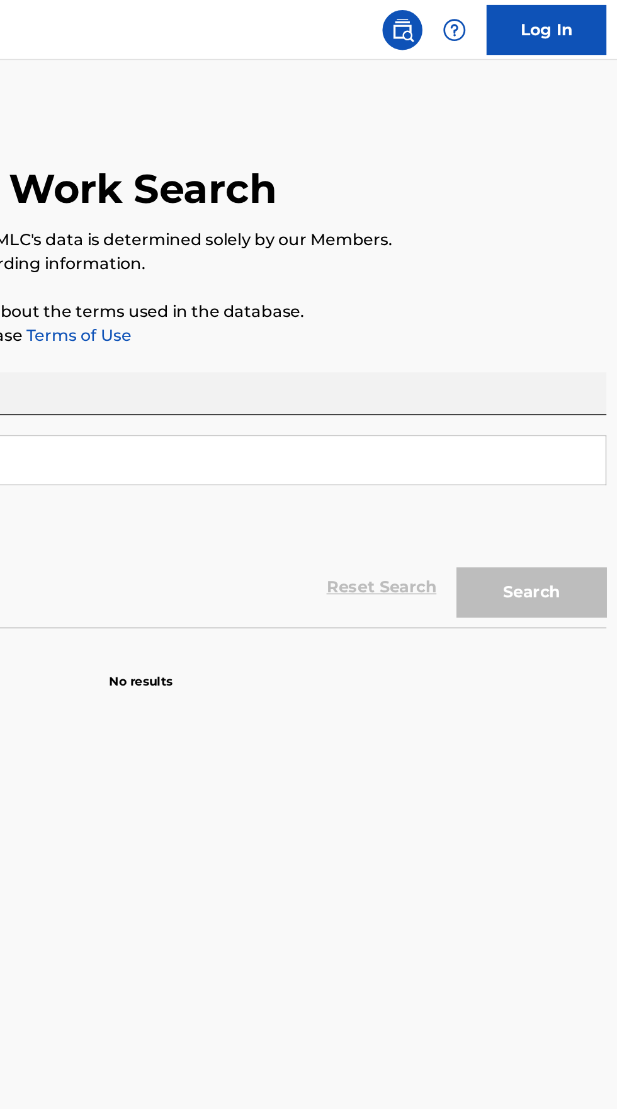
click at [561, 376] on div "Search" at bounding box center [552, 370] width 101 height 50
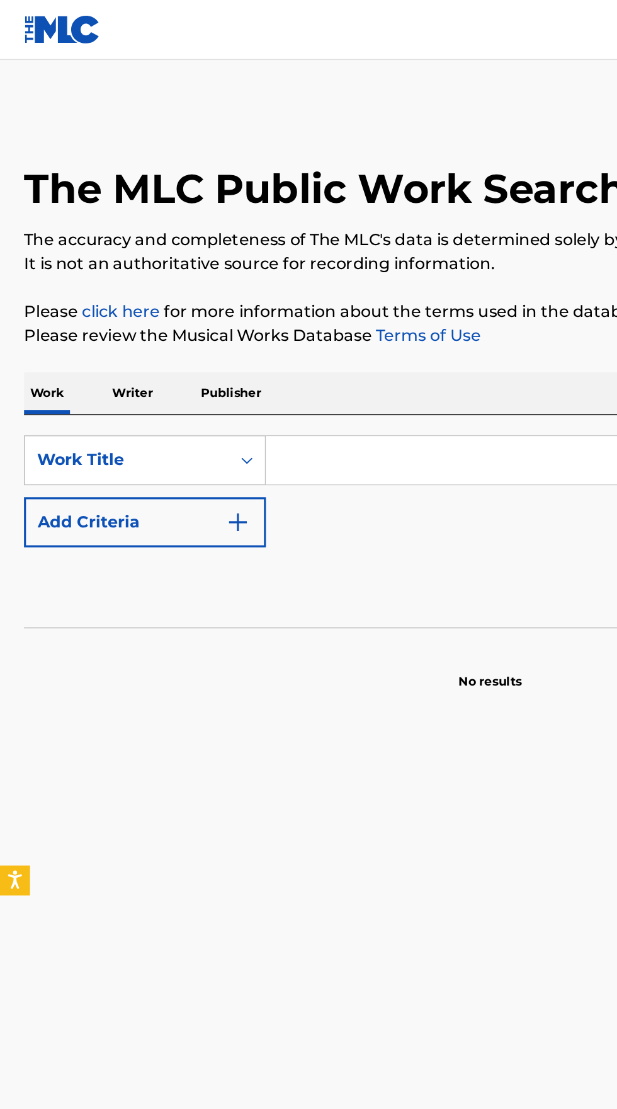
click at [89, 260] on p "Writer" at bounding box center [83, 247] width 33 height 26
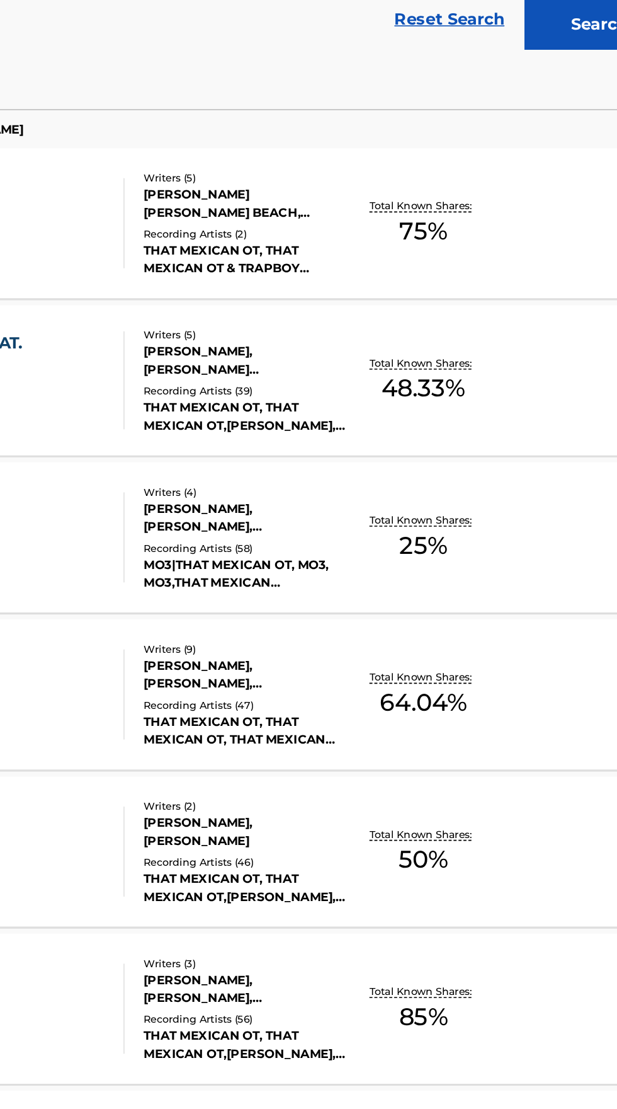
scroll to position [178, 0]
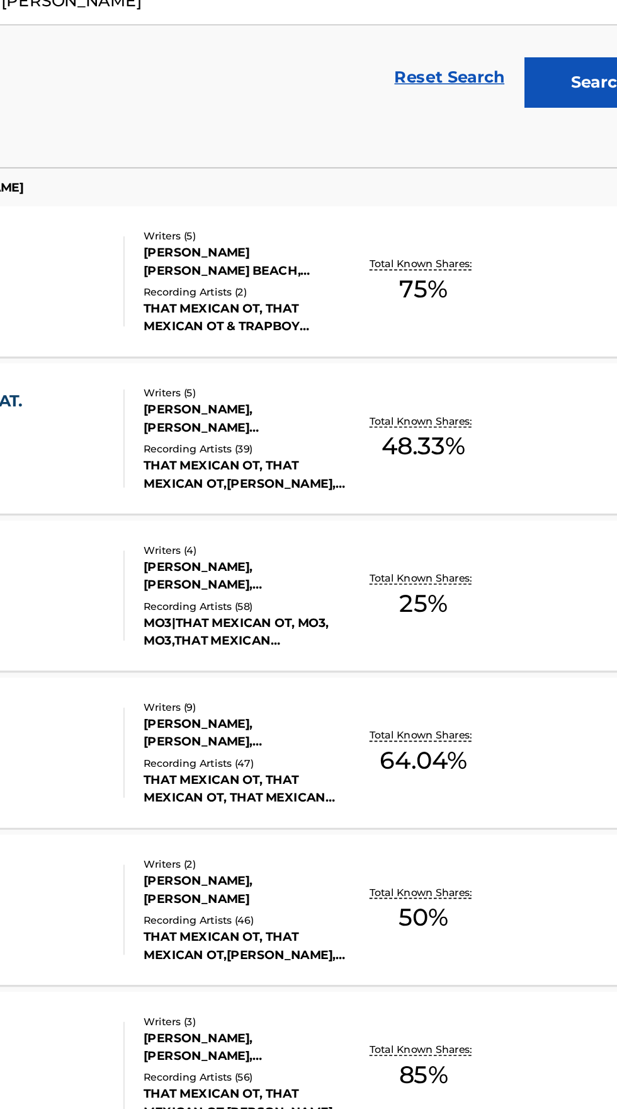
click at [459, 379] on p "Total Known Shares:" at bounding box center [443, 376] width 67 height 9
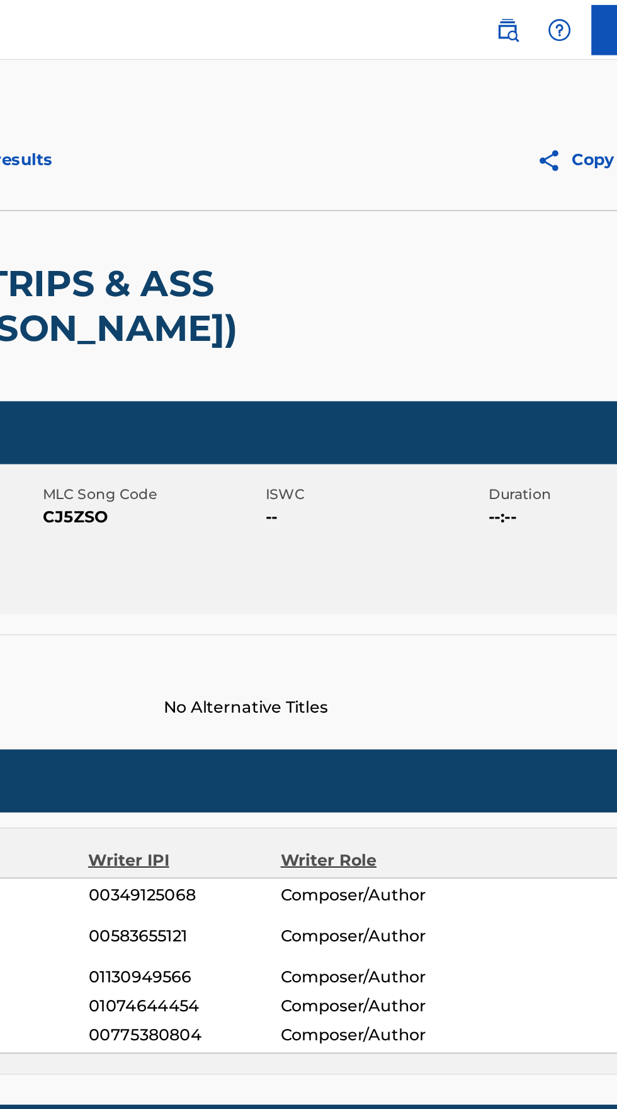
click at [478, 24] on img at bounding box center [473, 18] width 15 height 15
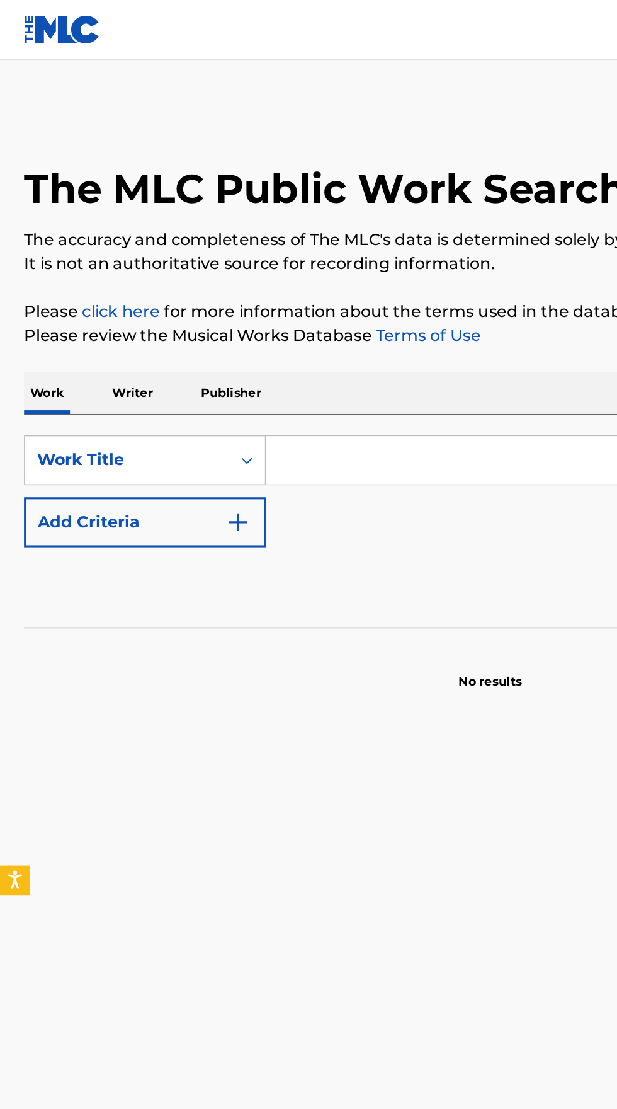
click at [95, 251] on p "Writer" at bounding box center [83, 247] width 33 height 26
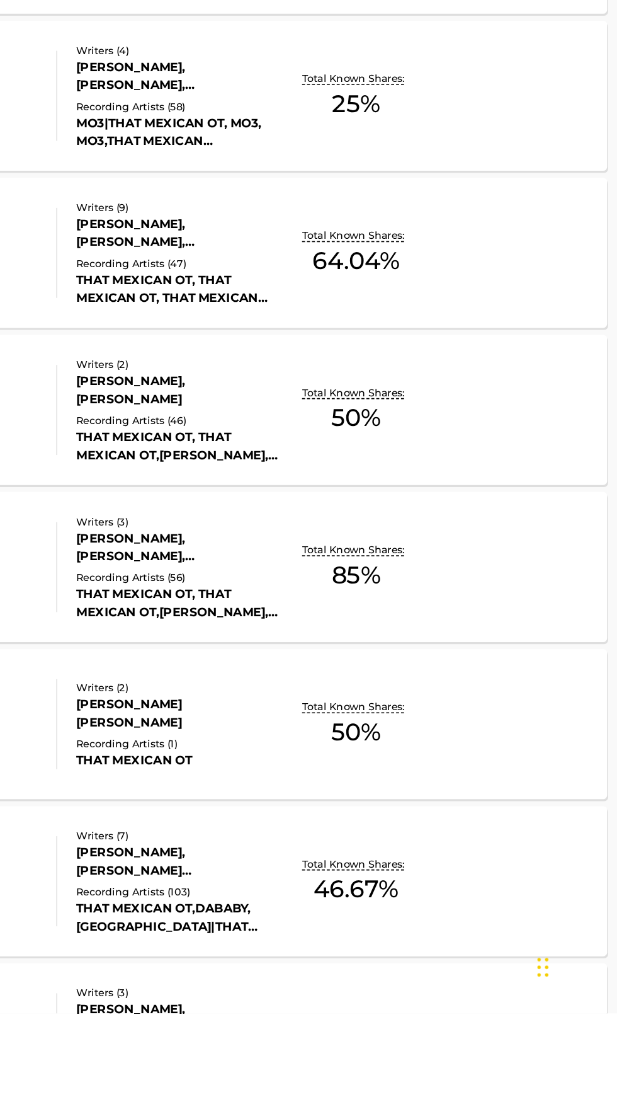
scroll to position [159, 0]
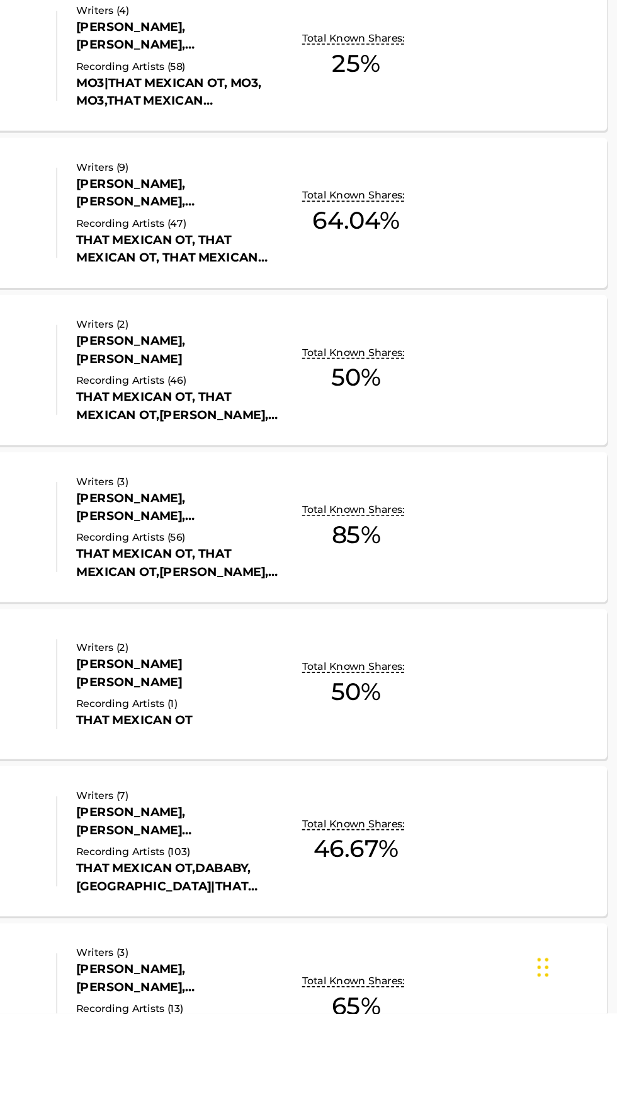
click at [461, 990] on p "Total Known Shares:" at bounding box center [443, 989] width 67 height 9
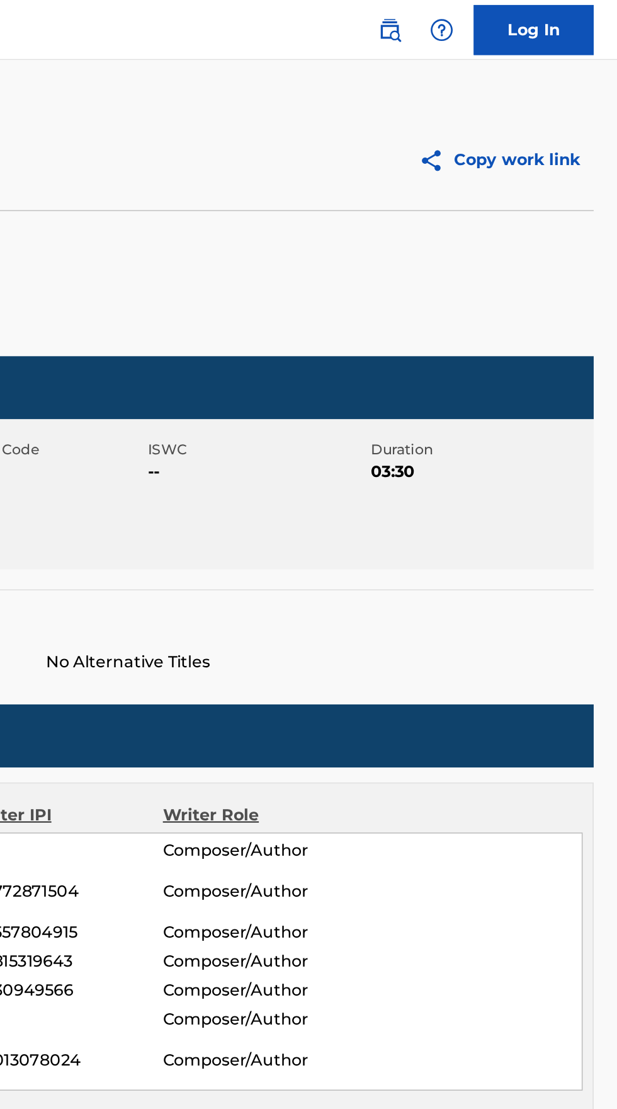
click at [471, 14] on img at bounding box center [473, 18] width 15 height 15
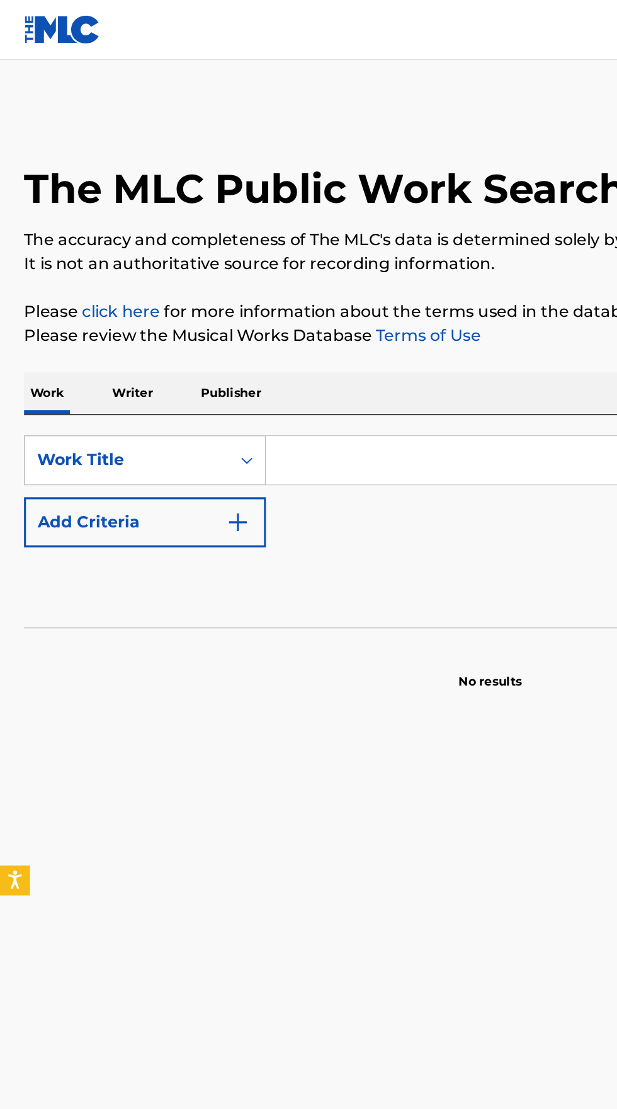
click at [81, 251] on p "Writer" at bounding box center [83, 247] width 33 height 26
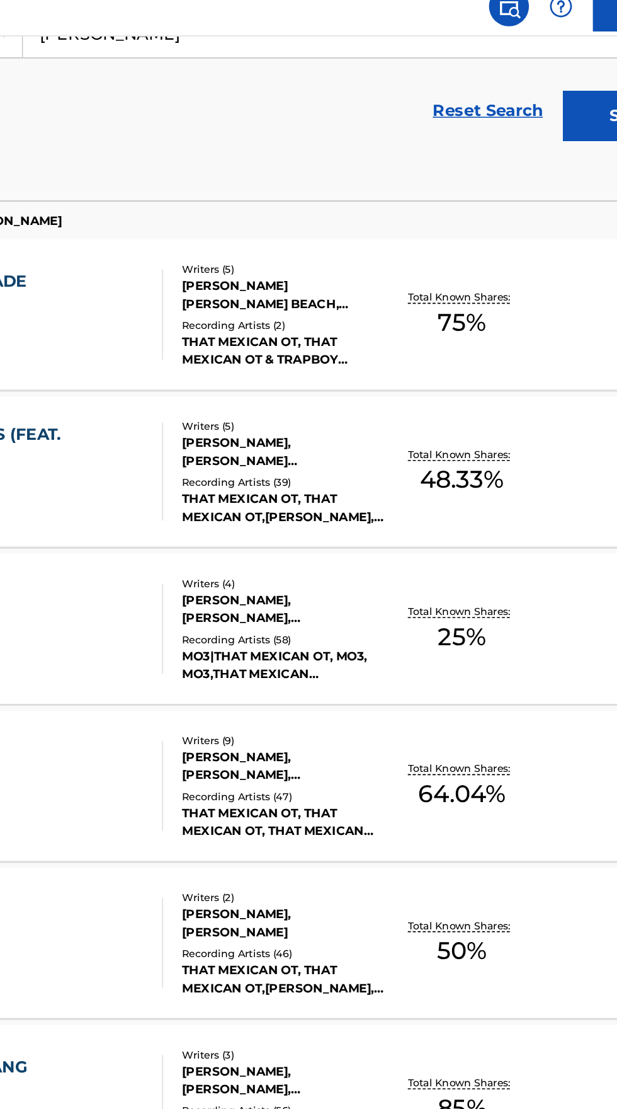
scroll to position [254, 0]
click at [462, 399] on p "Total Known Shares:" at bounding box center [443, 399] width 67 height 9
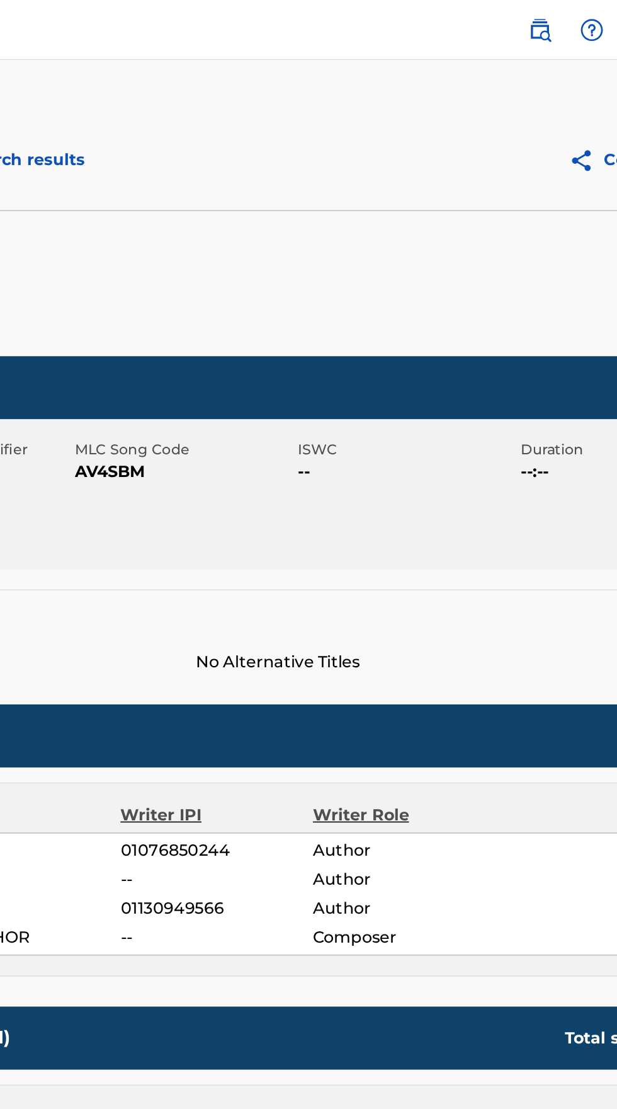
click at [478, 23] on img at bounding box center [473, 18] width 15 height 15
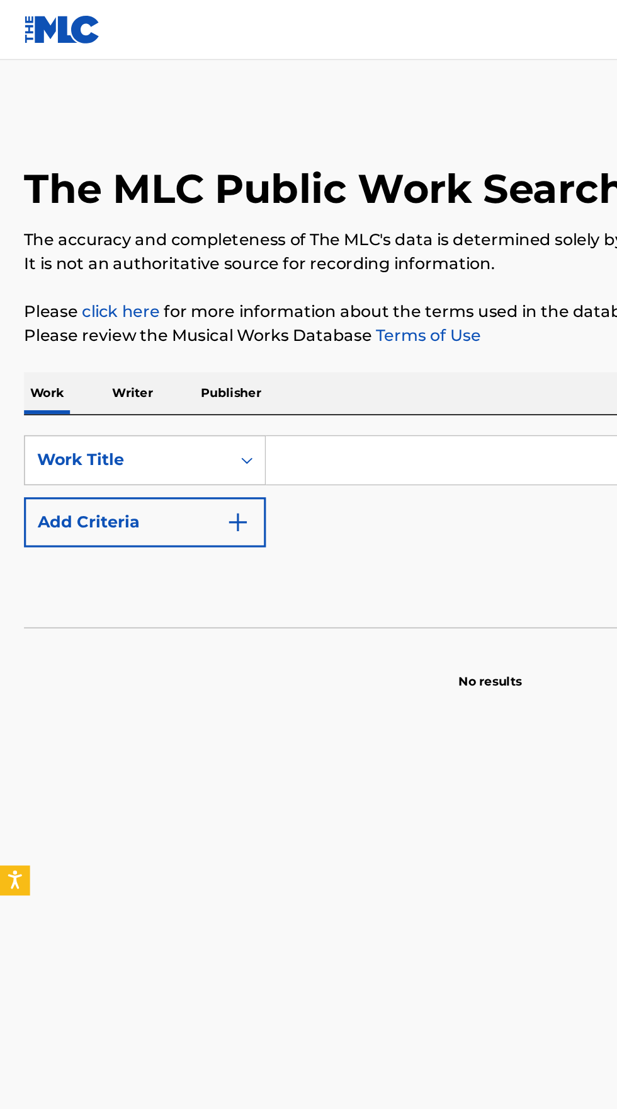
click at [89, 253] on p "Writer" at bounding box center [83, 247] width 33 height 26
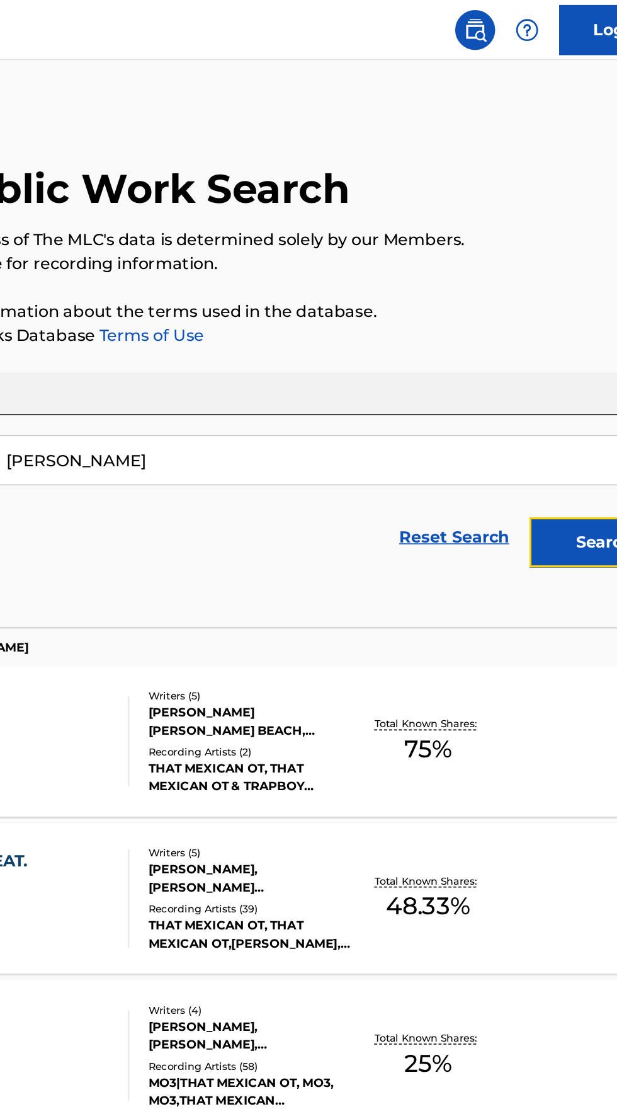
click at [540, 342] on button "Search" at bounding box center [555, 342] width 95 height 32
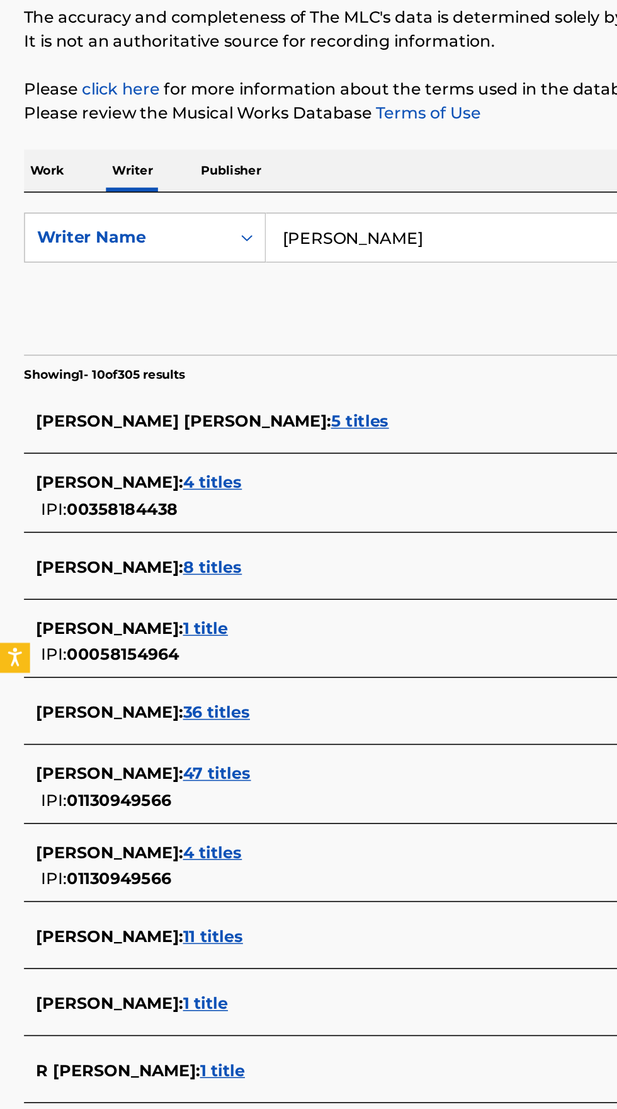
click at [188, 731] on div "VIRGIL RENE GAZCA : 11 titles" at bounding box center [292, 730] width 539 height 15
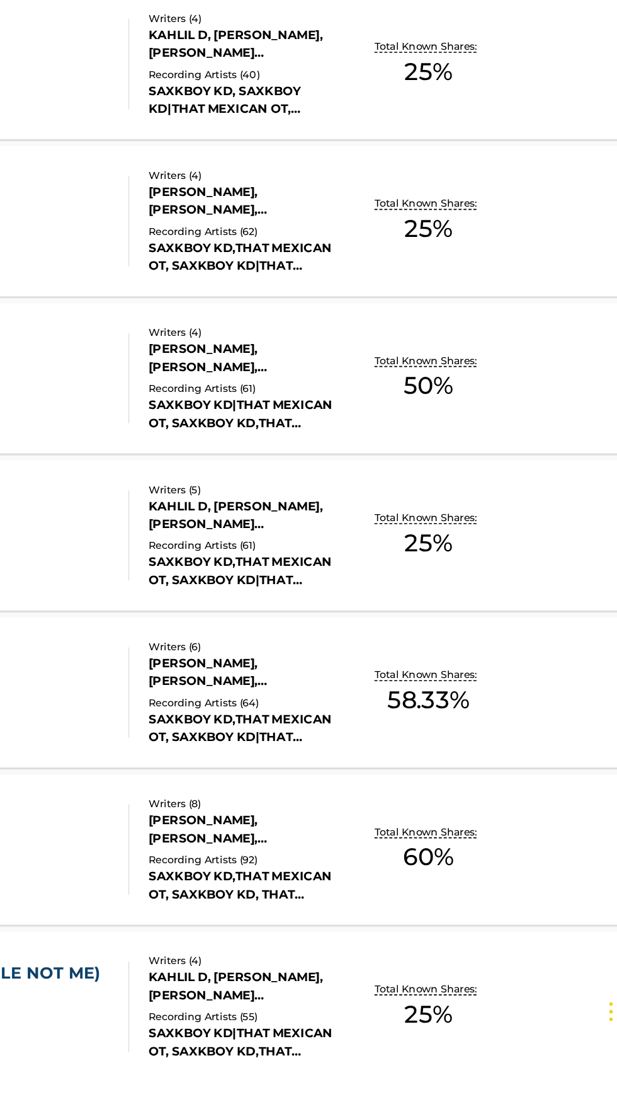
scroll to position [183, 0]
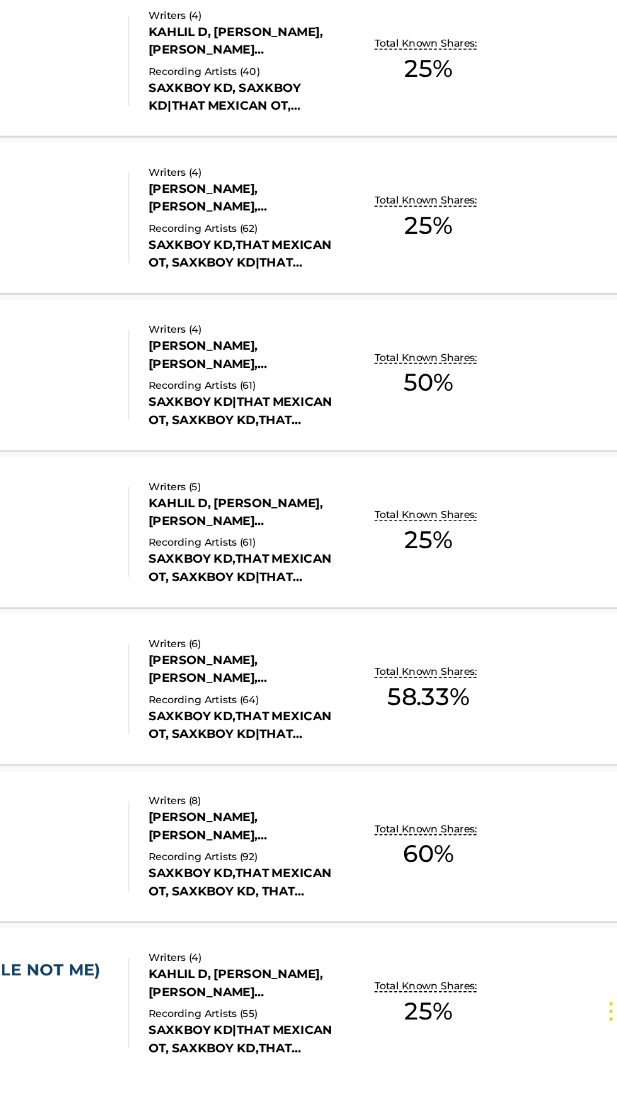
click at [449, 970] on span "60 %" at bounding box center [444, 981] width 32 height 23
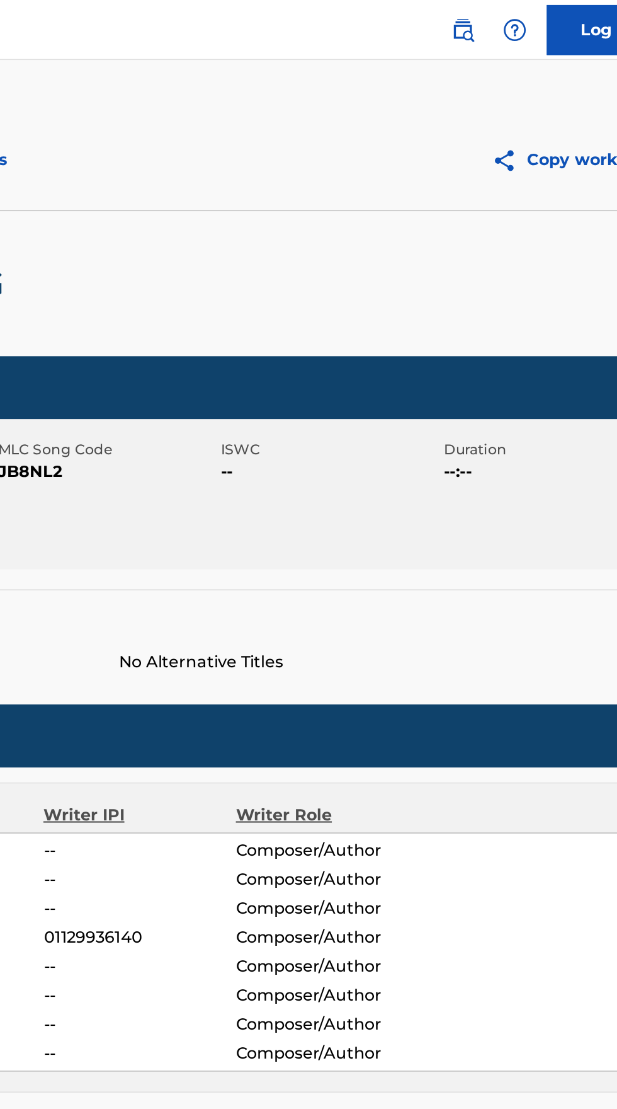
click at [476, 21] on img at bounding box center [473, 18] width 15 height 15
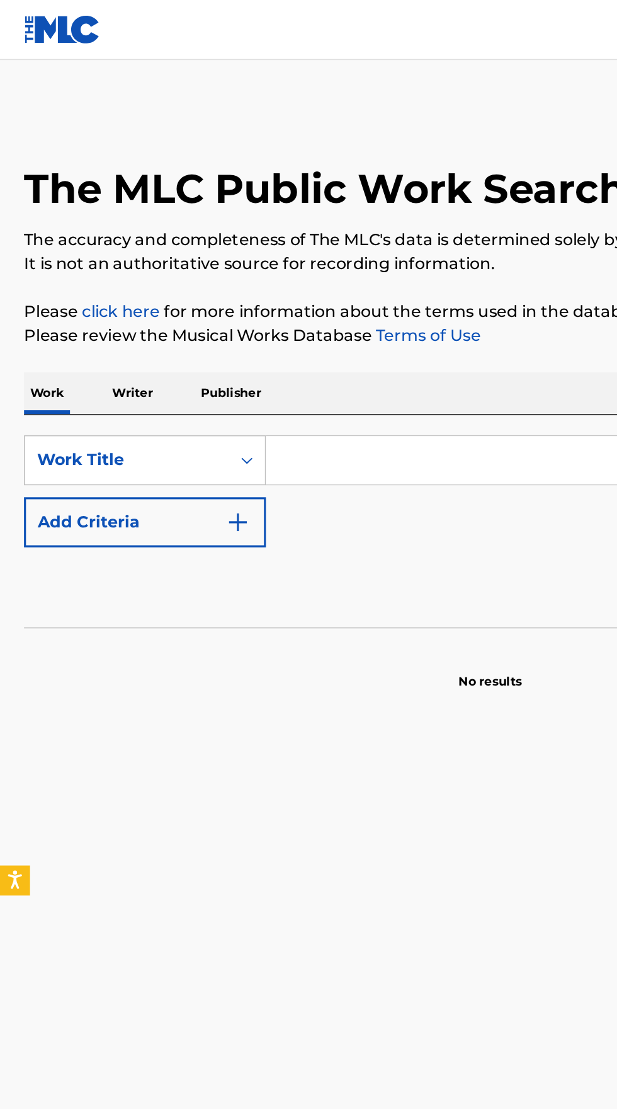
click at [91, 251] on p "Writer" at bounding box center [83, 247] width 33 height 26
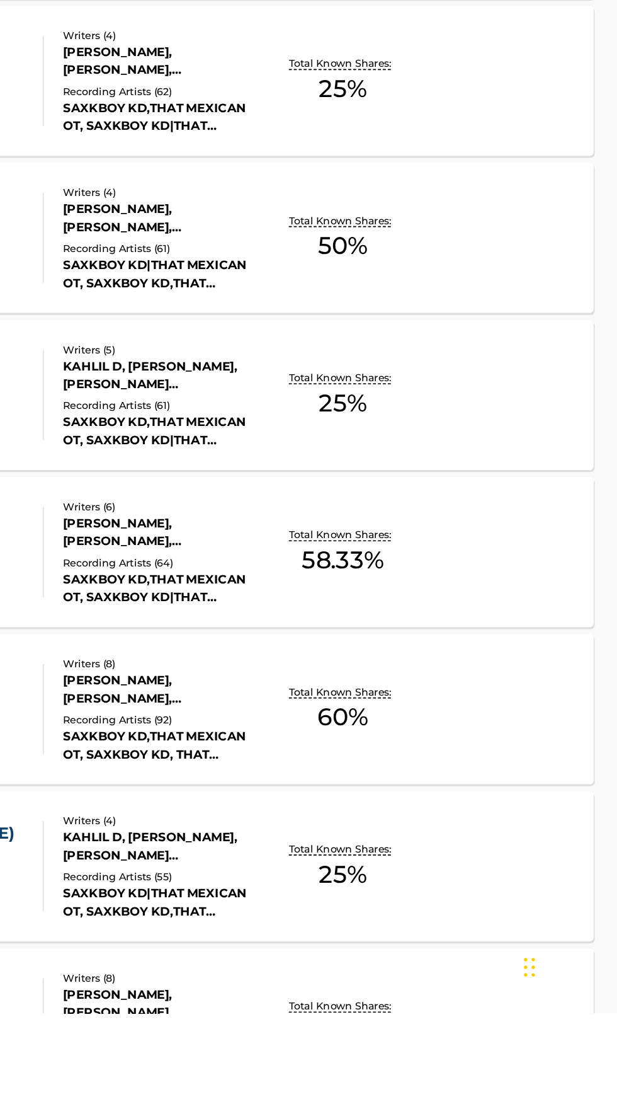
scroll to position [244, 0]
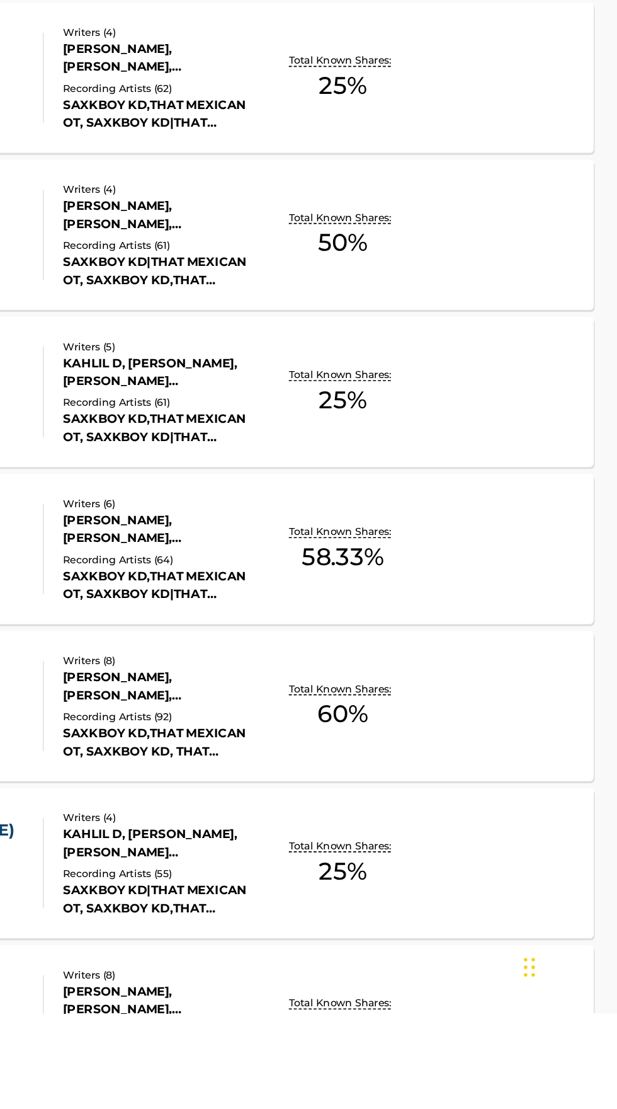
click at [471, 807] on p "Total Known Shares:" at bounding box center [443, 805] width 67 height 9
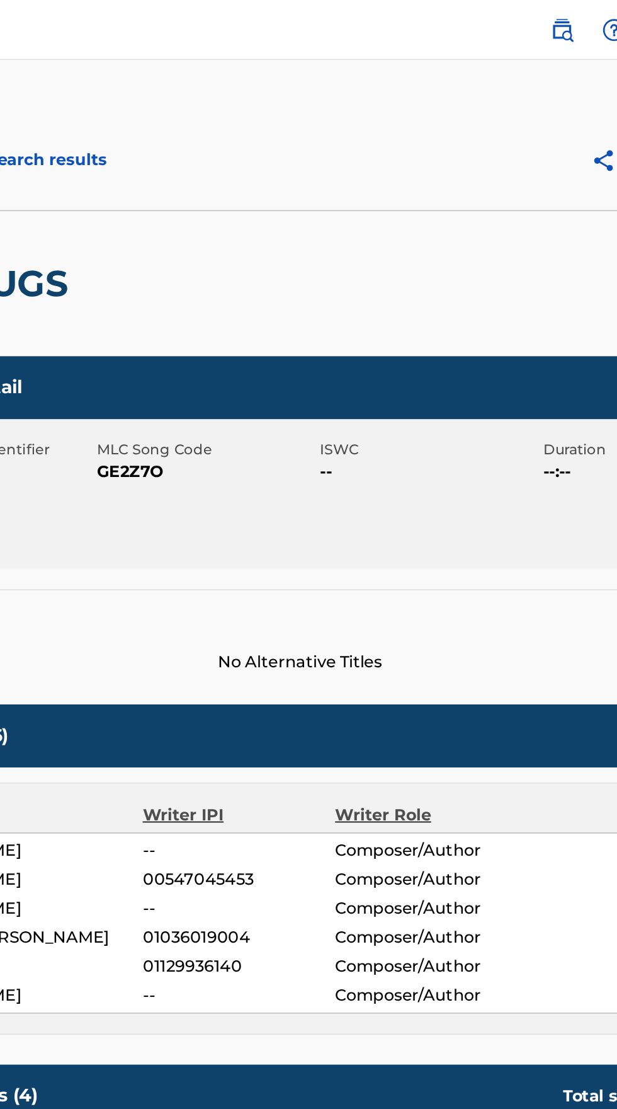
click at [479, 21] on img at bounding box center [473, 18] width 15 height 15
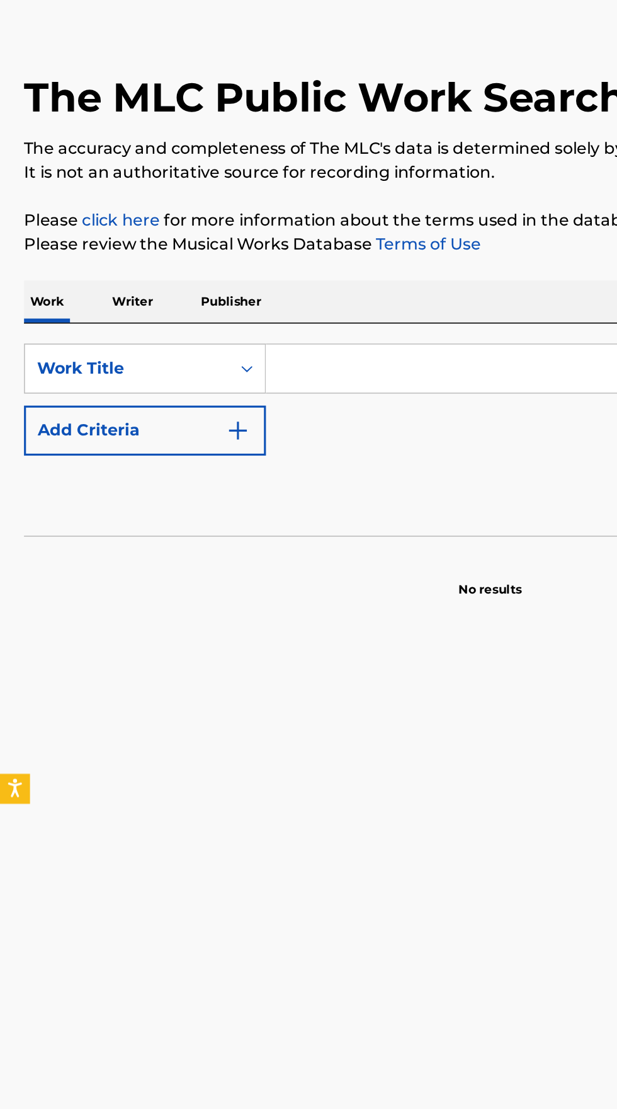
click at [90, 248] on p "Writer" at bounding box center [83, 247] width 33 height 26
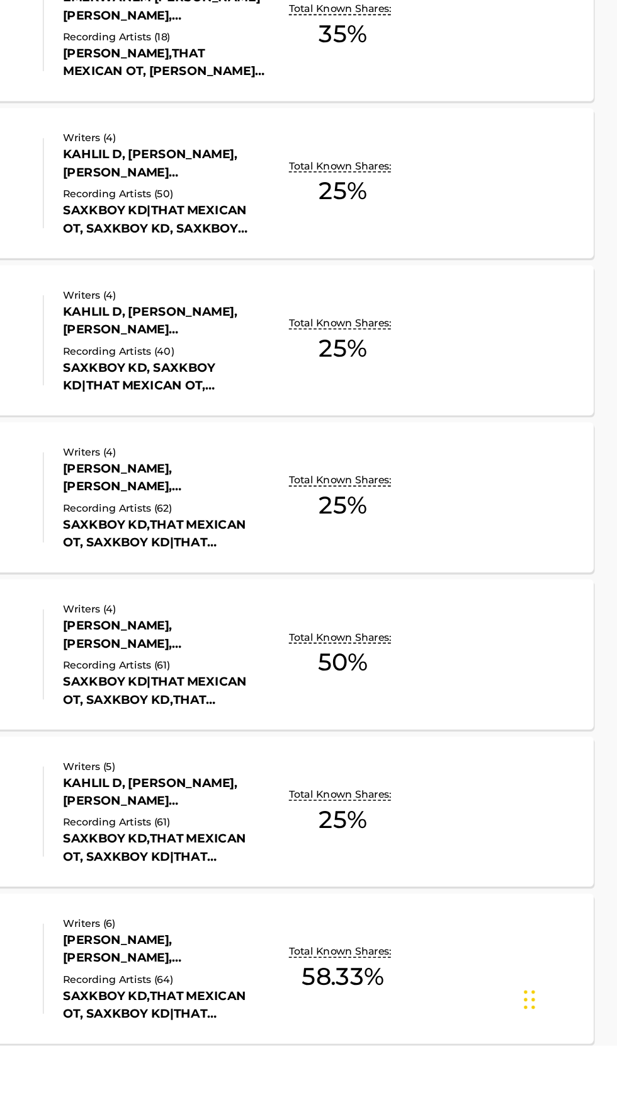
click at [468, 853] on p "Total Known Shares:" at bounding box center [443, 851] width 67 height 9
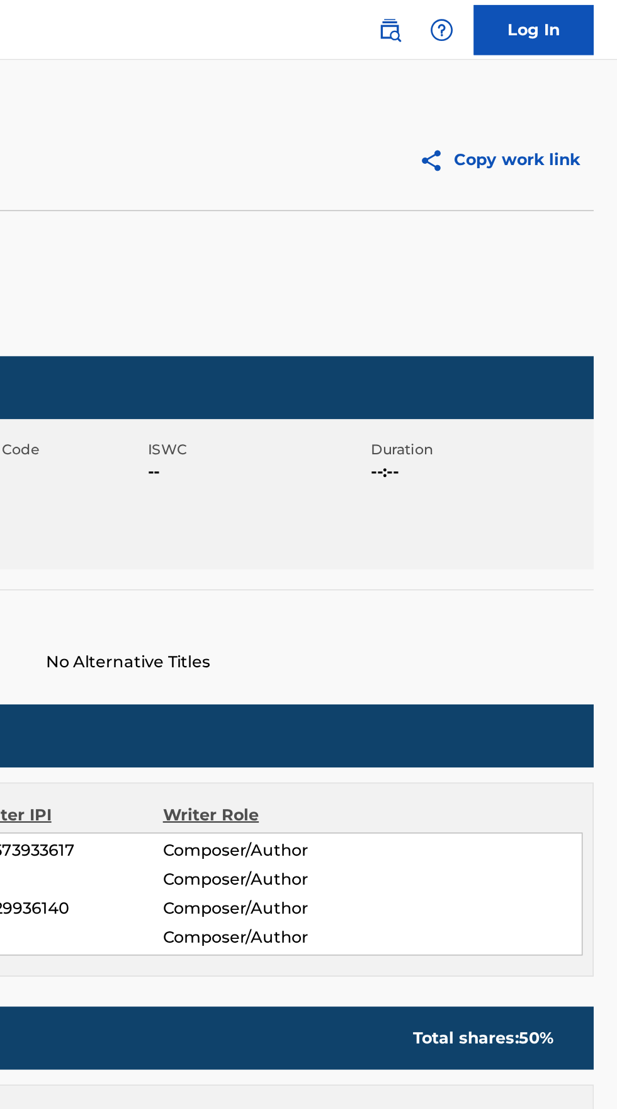
click at [474, 23] on img at bounding box center [473, 18] width 15 height 15
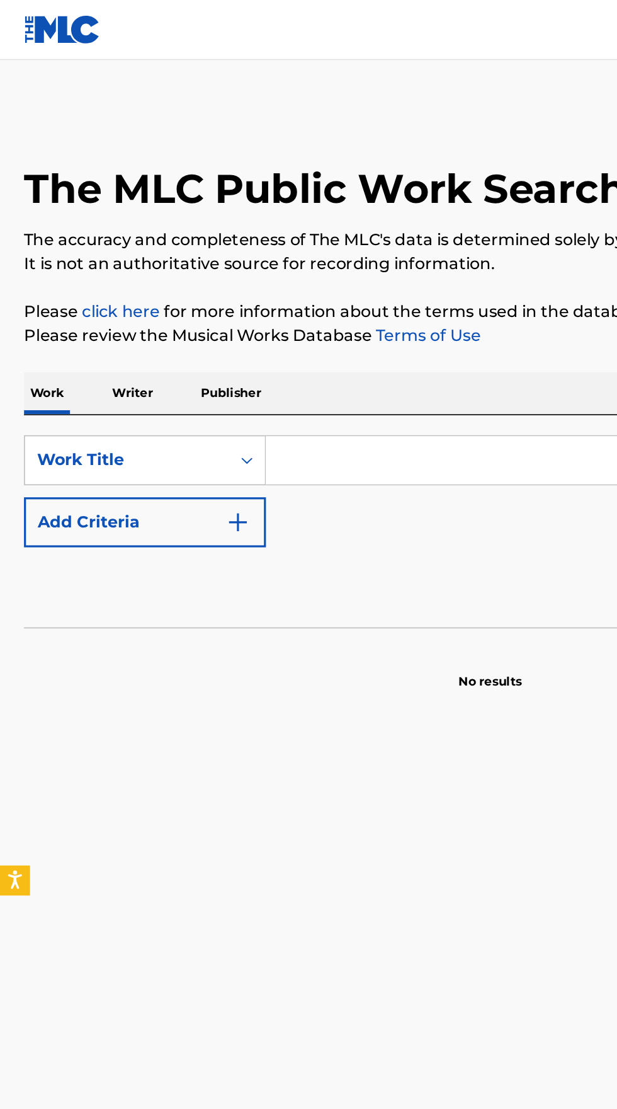
click at [91, 253] on p "Writer" at bounding box center [83, 247] width 33 height 26
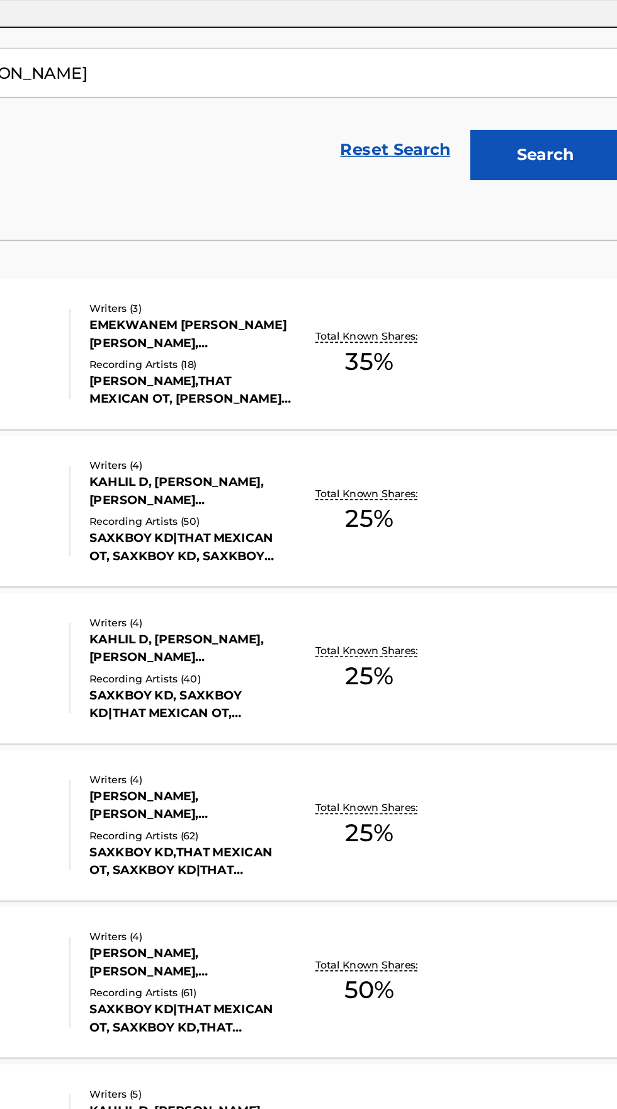
scroll to position [207, 0]
click at [504, 255] on div "TALKIN' IN SCREW MLC Song Code : TV5XQZ ISWC : Writers ( 3 ) EMEKWANEM BIOSAH, …" at bounding box center [308, 260] width 587 height 95
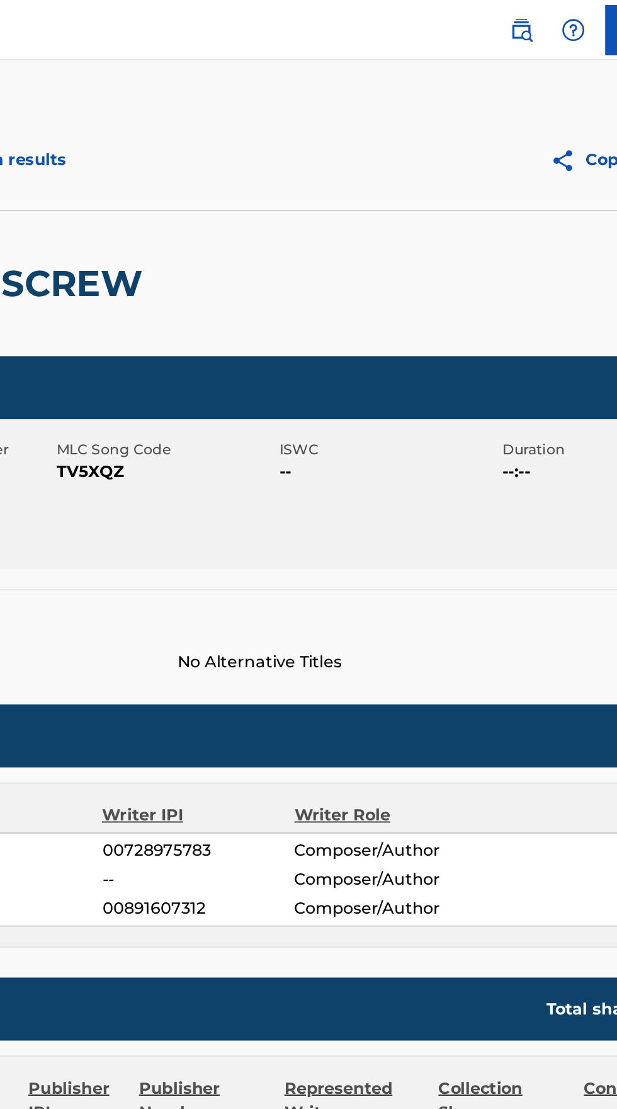
click at [479, 18] on img at bounding box center [473, 18] width 15 height 15
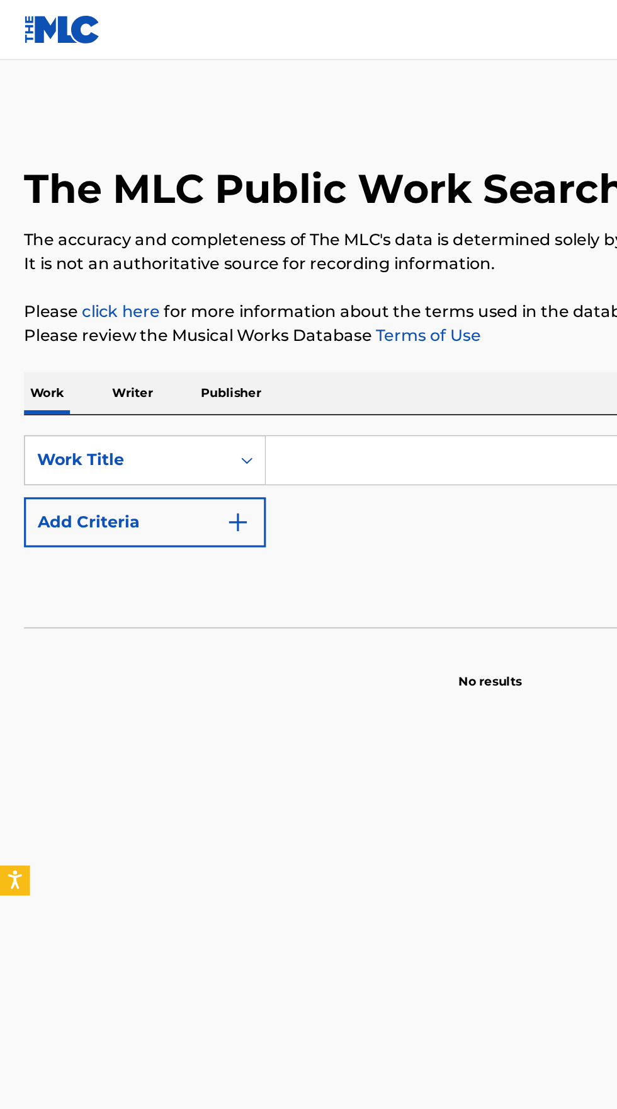
click at [83, 250] on p "Writer" at bounding box center [83, 247] width 33 height 26
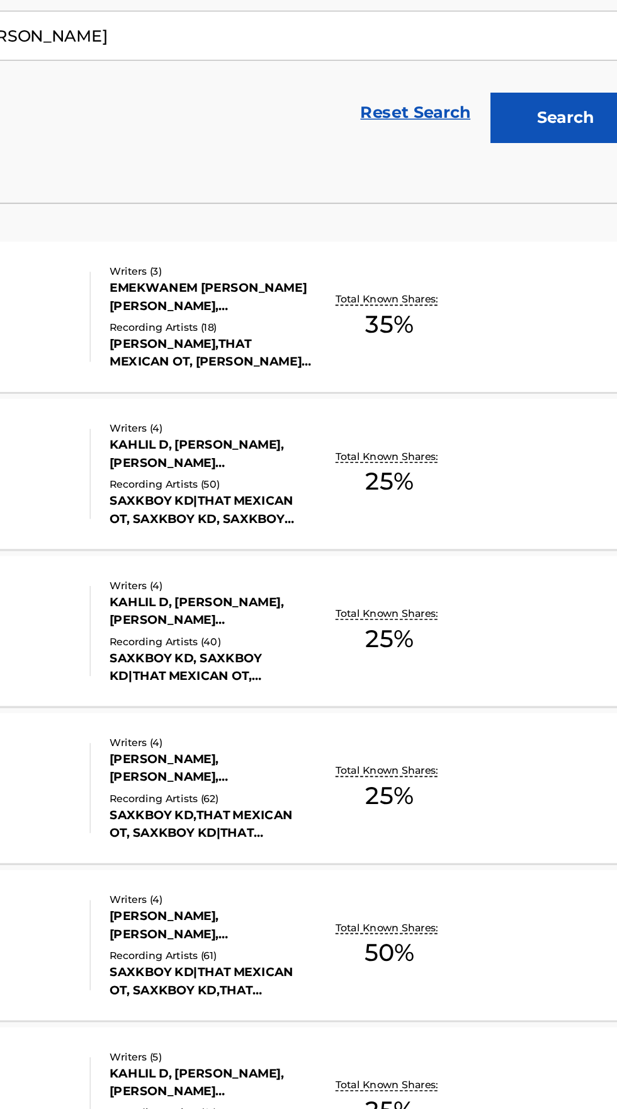
click at [456, 557] on p "Total Known Shares:" at bounding box center [443, 554] width 67 height 9
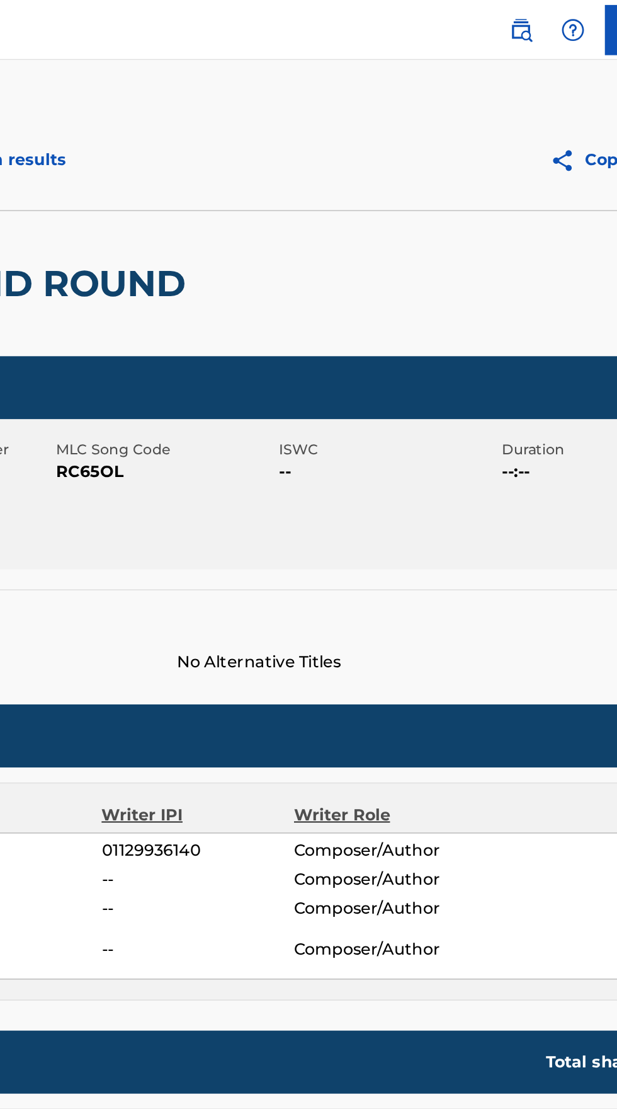
click at [477, 25] on img at bounding box center [473, 18] width 15 height 15
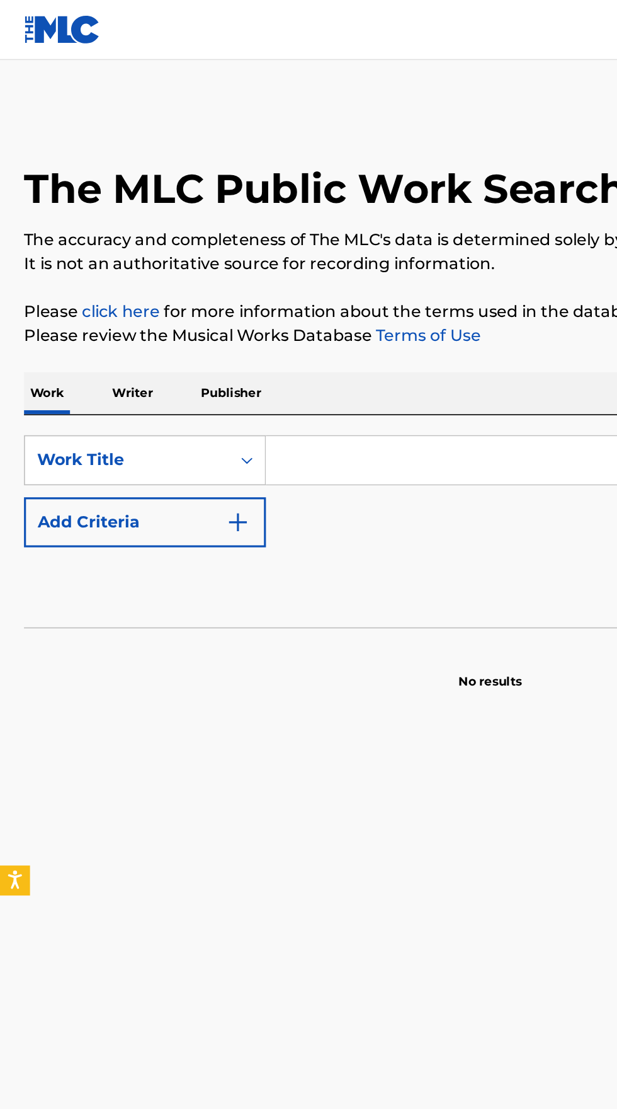
click at [88, 250] on p "Writer" at bounding box center [83, 247] width 33 height 26
